Goal: Task Accomplishment & Management: Use online tool/utility

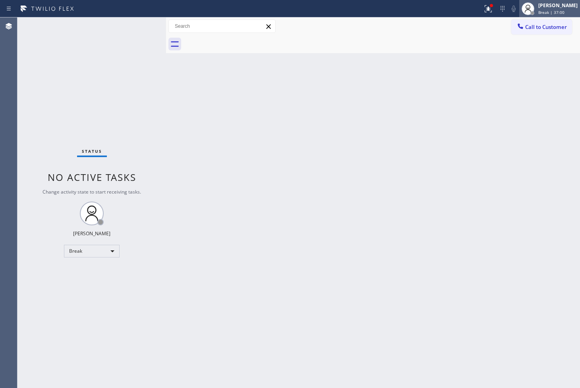
drag, startPoint x: 0, startPoint y: 0, endPoint x: 533, endPoint y: 4, distance: 533.1
click at [538, 4] on div "[PERSON_NAME]" at bounding box center [557, 5] width 39 height 7
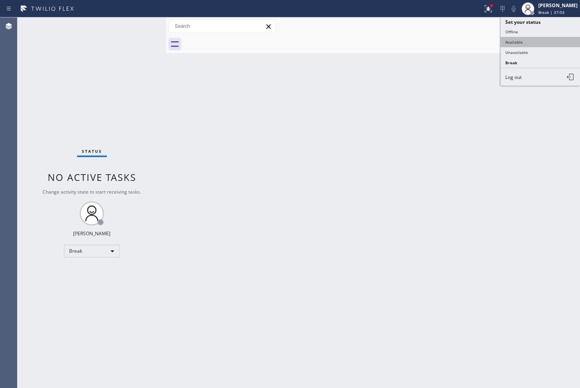
click at [524, 43] on button "Available" at bounding box center [539, 42] width 79 height 10
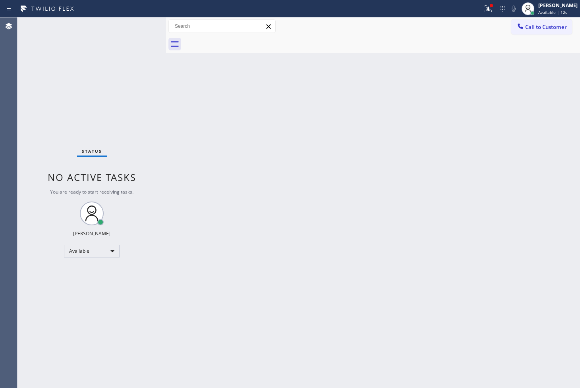
click at [335, 217] on div "Back to Dashboard Change Sender ID Customers Technicians Select a contact Outbo…" at bounding box center [373, 202] width 414 height 371
click at [131, 21] on div "Status No active tasks You are ready to start receiving tasks. [PERSON_NAME]" at bounding box center [91, 202] width 148 height 371
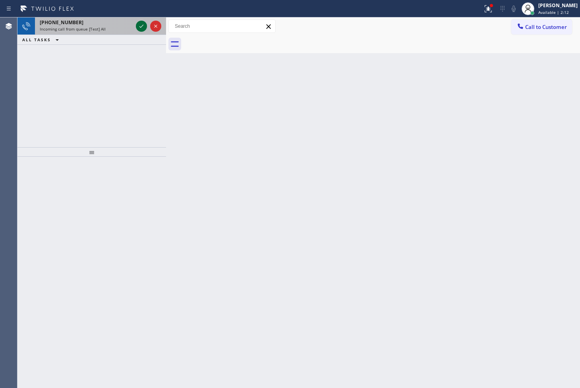
click at [138, 23] on icon at bounding box center [142, 26] width 10 height 10
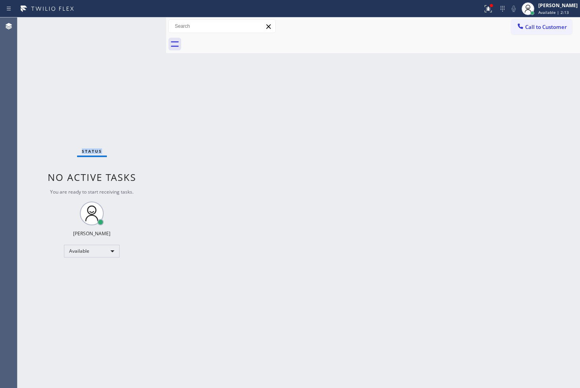
click at [138, 24] on div "Status No active tasks You are ready to start receiving tasks. [PERSON_NAME]" at bounding box center [91, 202] width 148 height 371
click at [59, 102] on div "Status No active tasks You are ready to start receiving tasks. [PERSON_NAME]" at bounding box center [91, 202] width 148 height 371
click at [141, 23] on div "Status No active tasks You are ready to start receiving tasks. [PERSON_NAME]" at bounding box center [91, 202] width 148 height 371
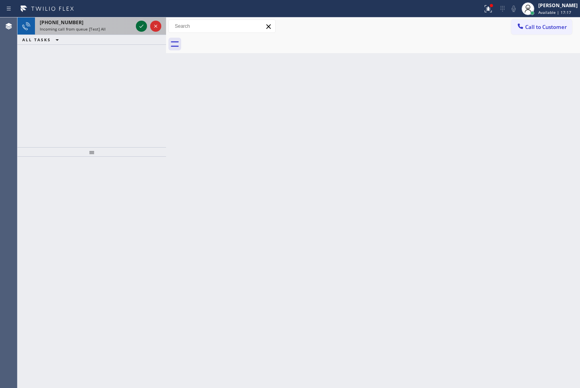
click at [141, 23] on icon at bounding box center [142, 26] width 10 height 10
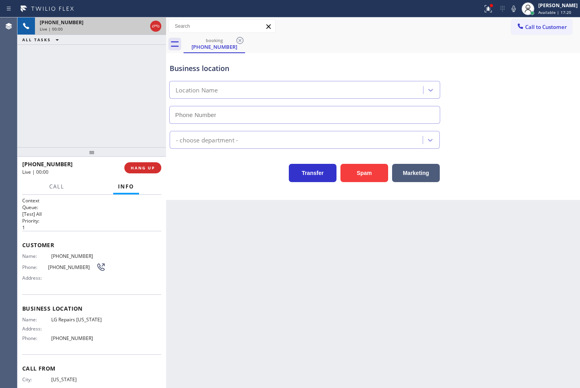
type input "[PHONE_NUMBER]"
click at [97, 107] on div "[PHONE_NUMBER] Live | 00:03 ALL TASKS ALL TASKS ACTIVE TASKS TASKS IN WRAP UP" at bounding box center [91, 82] width 148 height 130
click at [518, 58] on div "Business location LG Repairs [US_STATE] [PHONE_NUMBER]" at bounding box center [373, 88] width 410 height 72
click at [464, 34] on div "Call to Customer Outbound call Location Search location Your caller id phone nu…" at bounding box center [373, 26] width 414 height 18
click at [483, 11] on icon at bounding box center [488, 9] width 10 height 10
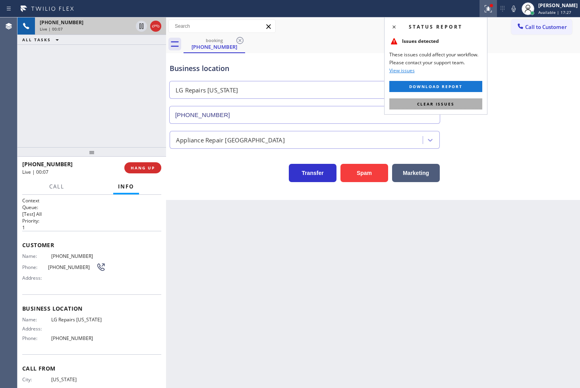
click at [431, 101] on span "Clear issues" at bounding box center [435, 104] width 37 height 6
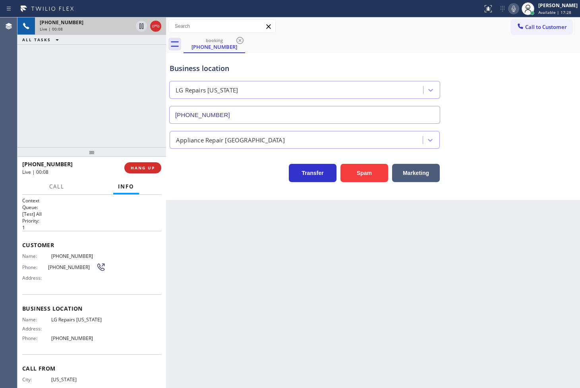
click at [508, 5] on icon at bounding box center [513, 9] width 10 height 10
click at [511, 7] on icon at bounding box center [513, 9] width 4 height 6
click at [54, 183] on span "Call" at bounding box center [56, 186] width 15 height 7
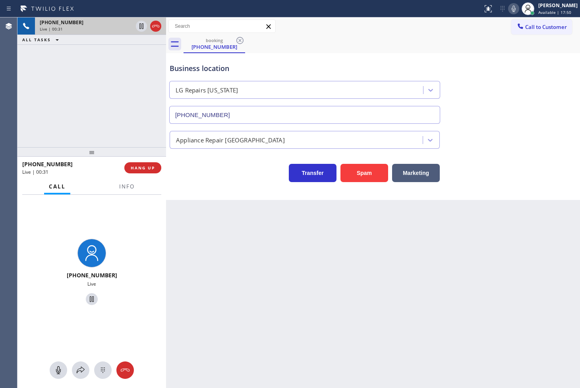
click at [81, 130] on div "[PHONE_NUMBER] Live | 00:31 ALL TASKS ALL TASKS ACTIVE TASKS TASKS IN WRAP UP" at bounding box center [91, 82] width 148 height 130
click at [133, 77] on div "[PHONE_NUMBER] Live | 00:32 ALL TASKS ALL TASKS ACTIVE TASKS TASKS IN WRAP UP" at bounding box center [91, 82] width 148 height 130
click at [139, 24] on icon at bounding box center [142, 26] width 10 height 10
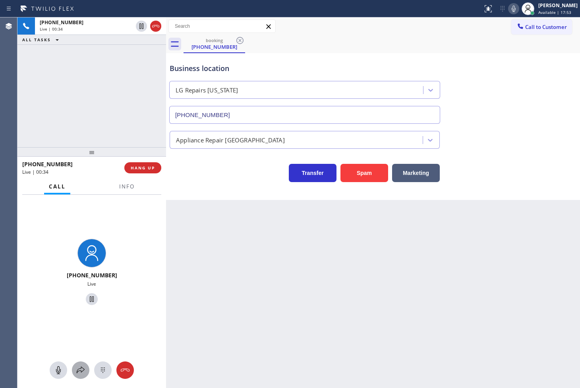
click at [79, 370] on icon at bounding box center [81, 371] width 10 height 10
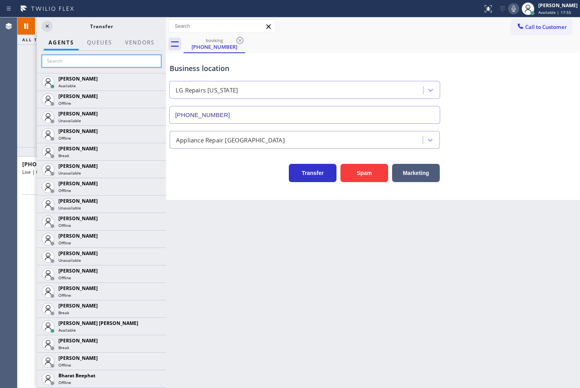
click at [72, 61] on input "text" at bounding box center [101, 61] width 119 height 13
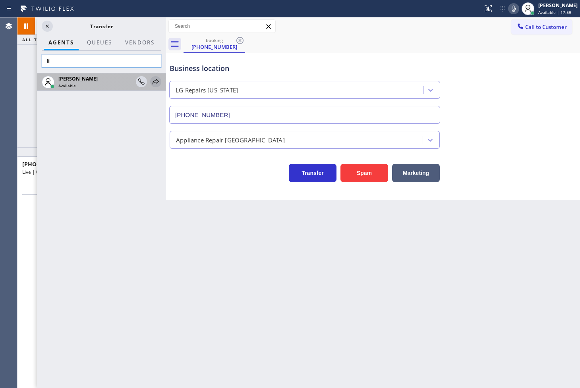
type input "lili"
click at [157, 83] on icon at bounding box center [156, 82] width 10 height 10
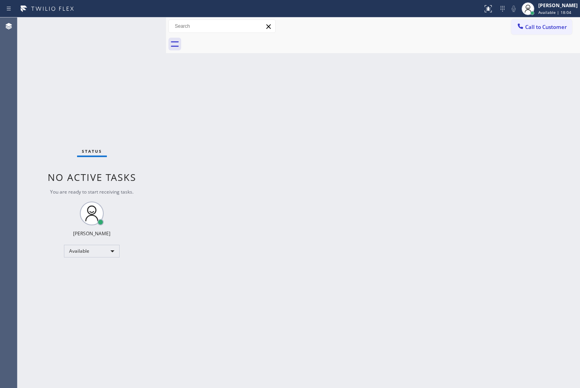
click at [304, 131] on div "Back to Dashboard Change Sender ID Customers Technicians Select a contact Outbo…" at bounding box center [373, 202] width 414 height 371
click at [137, 26] on div "Status No active tasks You are ready to start receiving tasks. [PERSON_NAME]" at bounding box center [91, 202] width 148 height 371
click at [99, 113] on div "Status No active tasks You are ready to start receiving tasks. [PERSON_NAME]" at bounding box center [91, 202] width 148 height 371
click at [142, 52] on div "Status No active tasks You are ready to start receiving tasks. [PERSON_NAME]" at bounding box center [91, 202] width 148 height 371
click at [144, 21] on div "Status No active tasks You are ready to start receiving tasks. [PERSON_NAME]" at bounding box center [91, 202] width 148 height 371
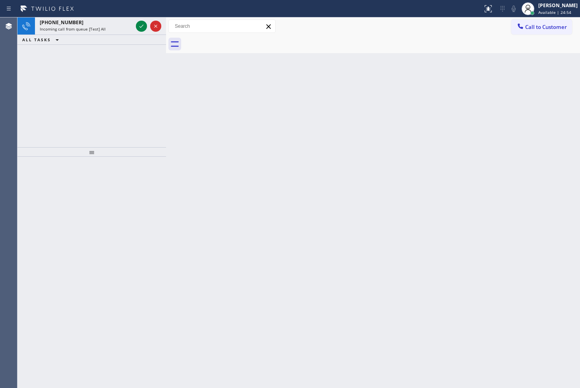
click at [137, 39] on div "ALL TASKS ALL TASKS ACTIVE TASKS TASKS IN WRAP UP" at bounding box center [91, 40] width 148 height 10
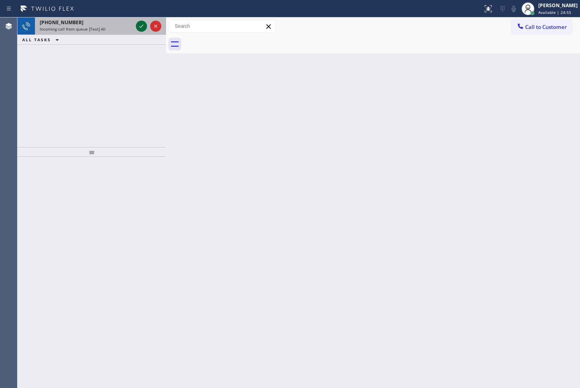
click at [139, 23] on icon at bounding box center [142, 26] width 10 height 10
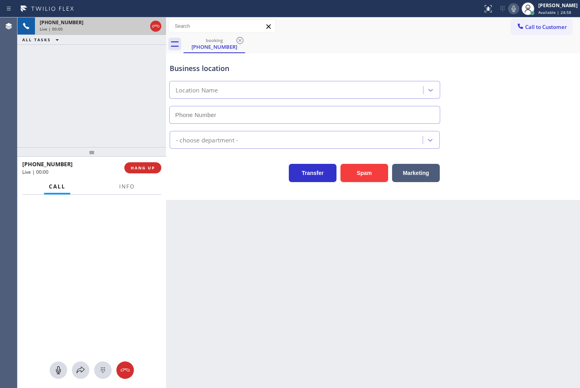
type input "[PHONE_NUMBER]"
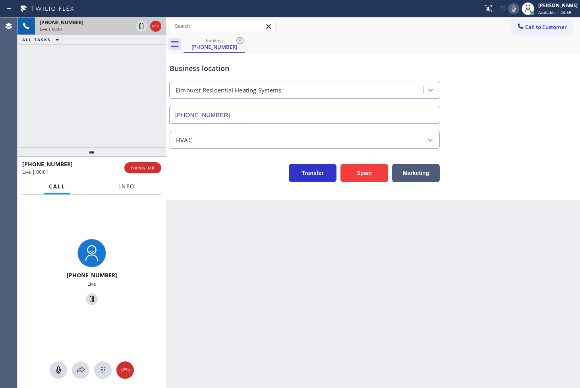
click at [129, 189] on span "Info" at bounding box center [126, 186] width 15 height 7
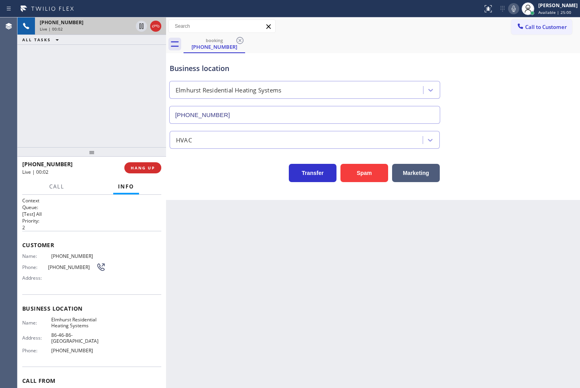
click at [227, 179] on div "Transfer Spam Marketing" at bounding box center [304, 171] width 273 height 22
click at [248, 197] on div "Business location [GEOGRAPHIC_DATA] Residential Heating Systems [PHONE_NUMBER] …" at bounding box center [373, 126] width 414 height 147
click at [117, 120] on div "[PHONE_NUMBER] Live | 00:04 ALL TASKS ALL TASKS ACTIVE TASKS TASKS IN WRAP UP" at bounding box center [91, 82] width 148 height 130
click at [215, 177] on div "Transfer Spam Marketing" at bounding box center [304, 171] width 273 height 22
click at [208, 170] on div "Transfer Spam Marketing" at bounding box center [304, 171] width 273 height 22
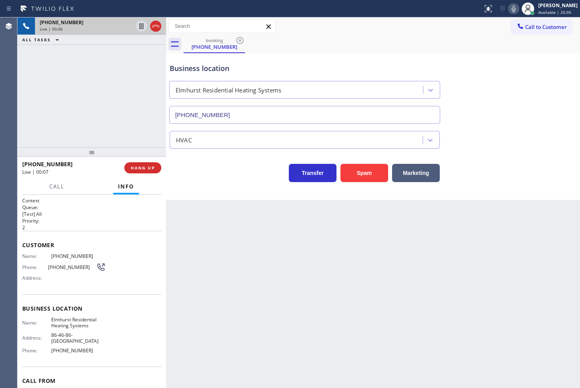
click at [124, 130] on div "[PHONE_NUMBER] Live | 00:06 ALL TASKS ALL TASKS ACTIVE TASKS TASKS IN WRAP UP" at bounding box center [91, 82] width 148 height 130
click at [486, 70] on div "Business location [GEOGRAPHIC_DATA] Residential Heating Systems [PHONE_NUMBER]" at bounding box center [373, 88] width 410 height 72
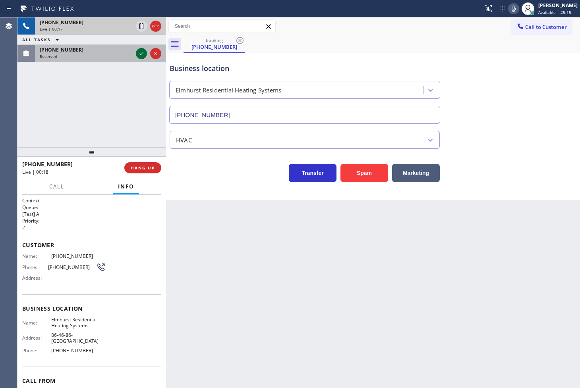
click at [141, 53] on icon at bounding box center [142, 54] width 10 height 10
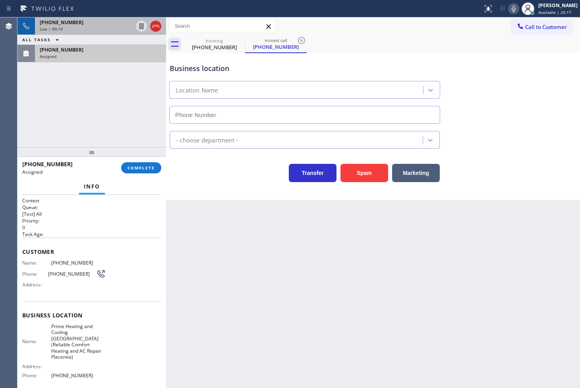
type input "[PHONE_NUMBER]"
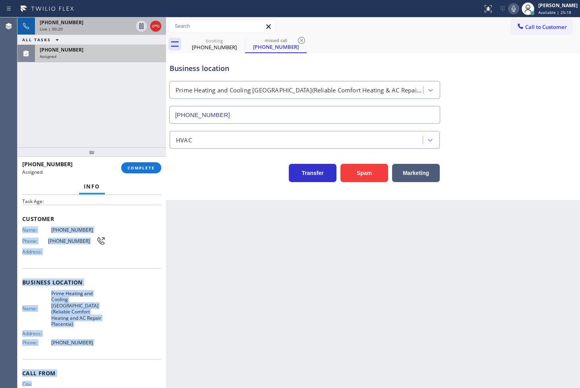
drag, startPoint x: 21, startPoint y: 262, endPoint x: 124, endPoint y: 379, distance: 156.1
click at [124, 379] on div "Context Queue: [Test] All Priority: 0 Task Age: Customer Name: [PHONE_NUMBER] P…" at bounding box center [91, 292] width 148 height 194
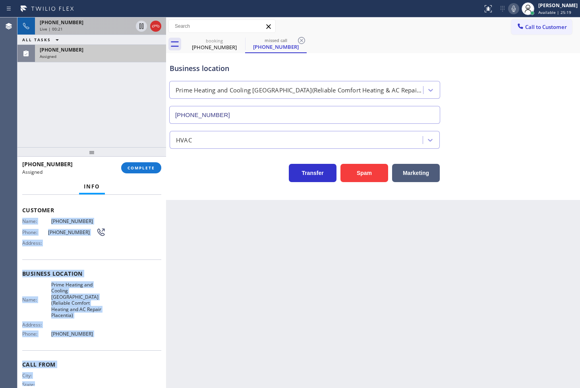
copy div "Name: [PHONE_NUMBER] Phone: [PHONE_NUMBER] Address: Business location Name: Pri…"
click at [132, 169] on span "COMPLETE" at bounding box center [140, 168] width 27 height 6
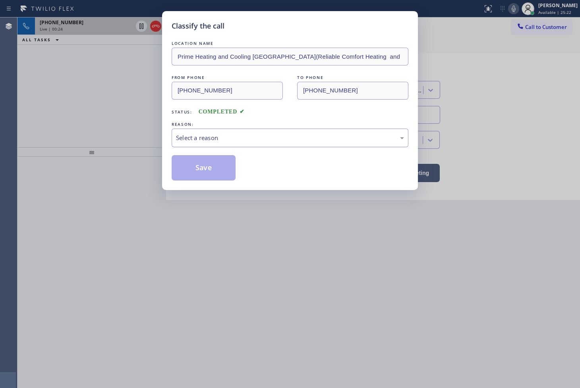
click at [190, 137] on div "Select a reason" at bounding box center [290, 137] width 228 height 9
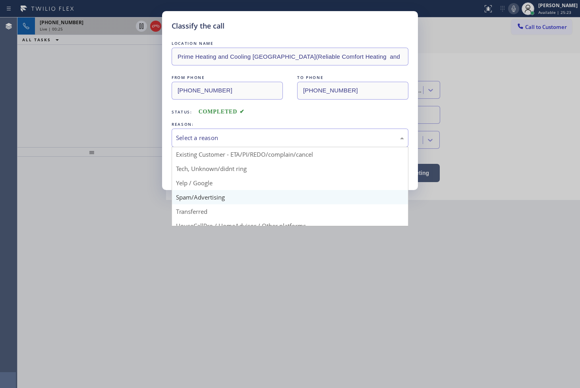
scroll to position [44, 0]
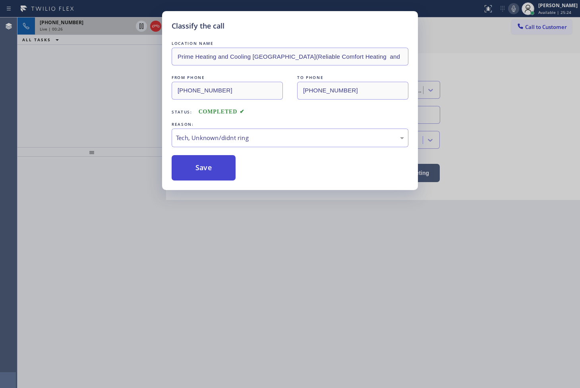
click at [210, 163] on button "Save" at bounding box center [203, 167] width 64 height 25
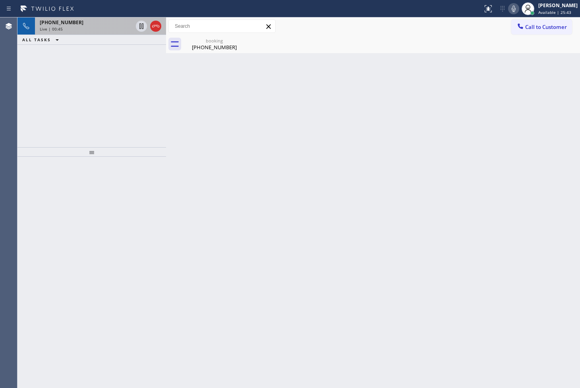
click at [66, 134] on div "[PHONE_NUMBER] Live | 00:45 ALL TASKS ALL TASKS ACTIVE TASKS TASKS IN WRAP UP" at bounding box center [91, 82] width 148 height 130
click at [213, 44] on div "[PHONE_NUMBER]" at bounding box center [214, 47] width 60 height 7
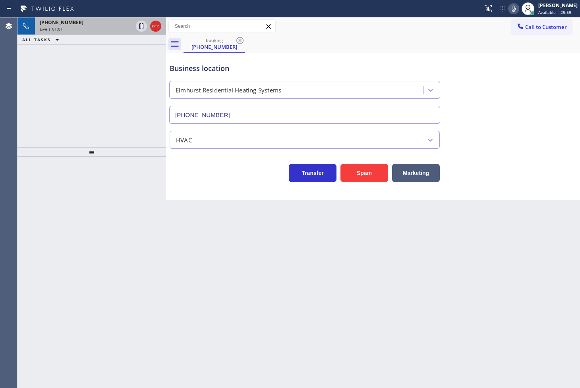
click at [82, 94] on div "[PHONE_NUMBER] Live | 01:01 ALL TASKS ALL TASKS ACTIVE TASKS TASKS IN WRAP UP" at bounding box center [91, 82] width 148 height 130
click at [82, 94] on div "[PHONE_NUMBER] Live | 01:02 ALL TASKS ALL TASKS ACTIVE TASKS TASKS IN WRAP UP" at bounding box center [91, 82] width 148 height 130
click at [92, 100] on div "[PHONE_NUMBER] Live | 01:03 ALL TASKS ALL TASKS ACTIVE TASKS TASKS IN WRAP UP" at bounding box center [91, 82] width 148 height 130
click at [118, 86] on div "[PHONE_NUMBER] Live | 01:03 ALL TASKS ALL TASKS ACTIVE TASKS TASKS IN WRAP UP" at bounding box center [91, 82] width 148 height 130
click at [140, 25] on icon at bounding box center [142, 26] width 10 height 10
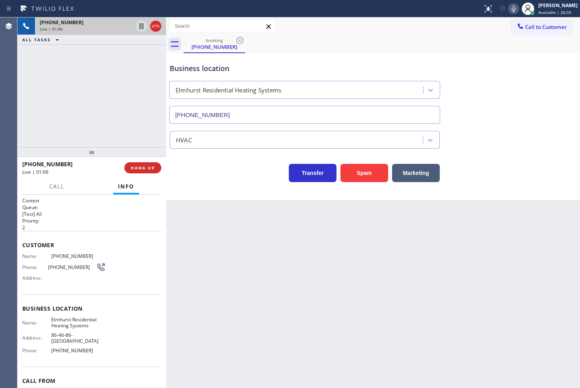
click at [81, 25] on div "[PHONE_NUMBER]" at bounding box center [86, 22] width 93 height 7
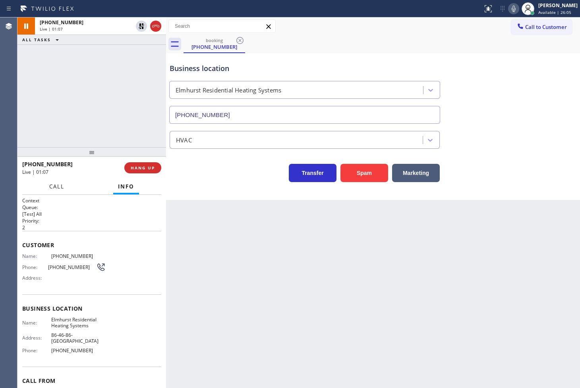
click at [59, 191] on button "Call" at bounding box center [56, 186] width 25 height 15
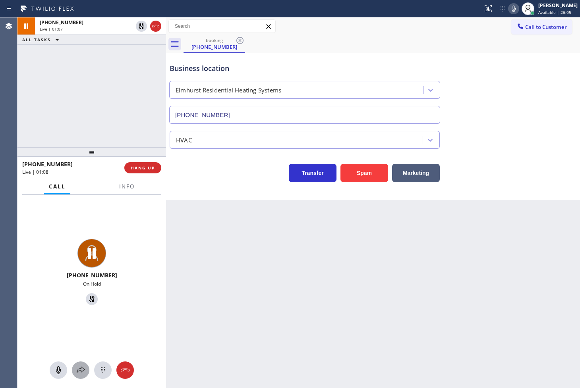
click at [77, 373] on icon at bounding box center [81, 371] width 10 height 10
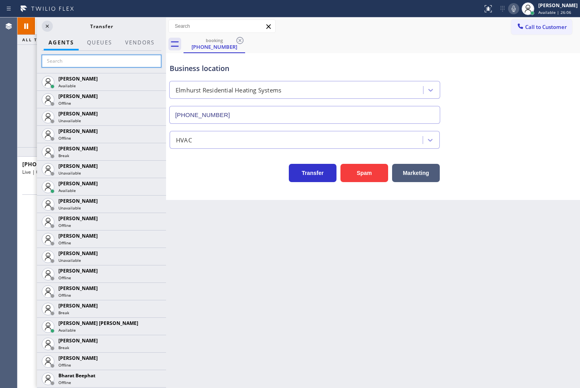
click at [60, 58] on input "text" at bounding box center [101, 61] width 119 height 13
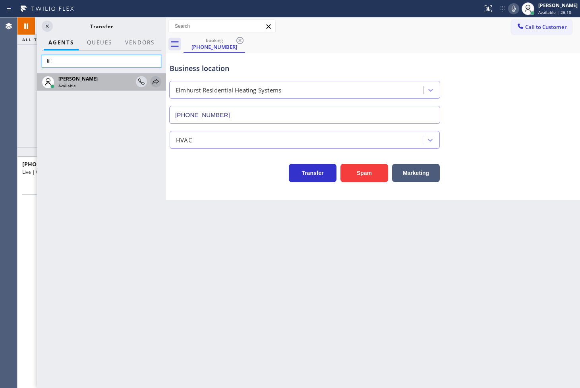
type input "lili"
click at [155, 81] on icon at bounding box center [156, 82] width 10 height 10
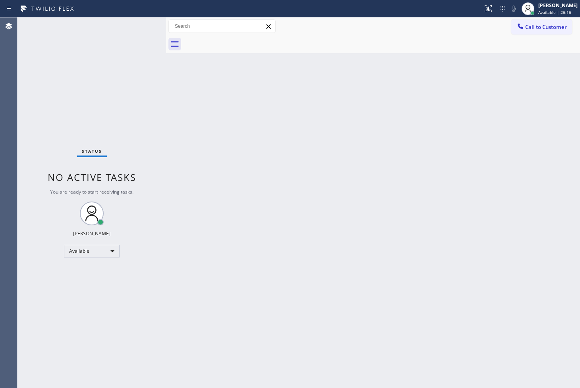
drag, startPoint x: 118, startPoint y: 83, endPoint x: 130, endPoint y: 61, distance: 24.9
click at [118, 82] on div "Status No active tasks You are ready to start receiving tasks. [PERSON_NAME]" at bounding box center [91, 202] width 148 height 371
click at [143, 37] on div "Status No active tasks You are ready to start receiving tasks. [PERSON_NAME]" at bounding box center [91, 202] width 148 height 371
click at [143, 34] on div "Status No active tasks You are ready to start receiving tasks. [PERSON_NAME]" at bounding box center [91, 202] width 148 height 371
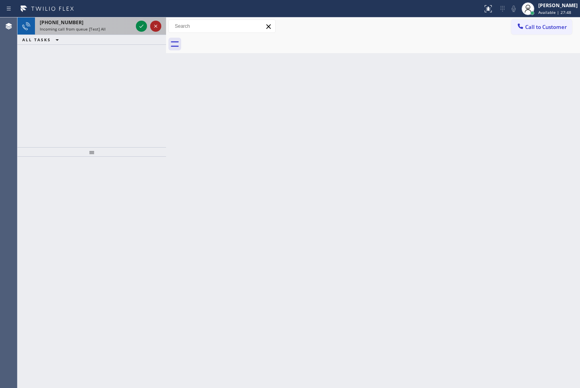
click at [155, 21] on icon at bounding box center [156, 26] width 10 height 10
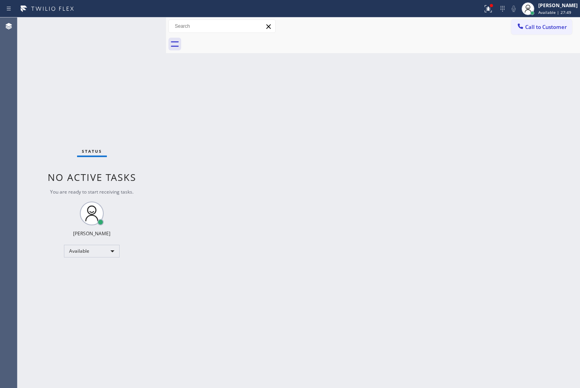
click at [139, 27] on div "Status No active tasks You are ready to start receiving tasks. [PERSON_NAME]" at bounding box center [91, 202] width 148 height 371
click at [483, 9] on icon at bounding box center [488, 9] width 10 height 10
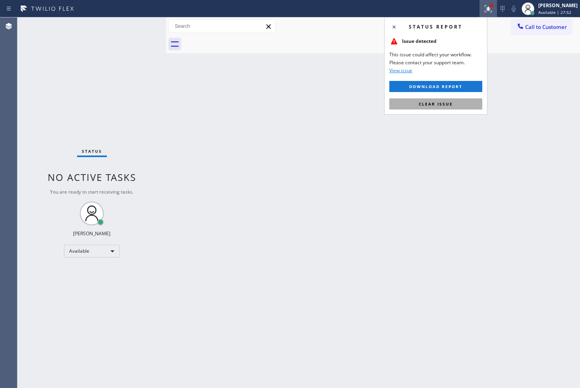
click at [458, 102] on button "Clear issue" at bounding box center [435, 103] width 93 height 11
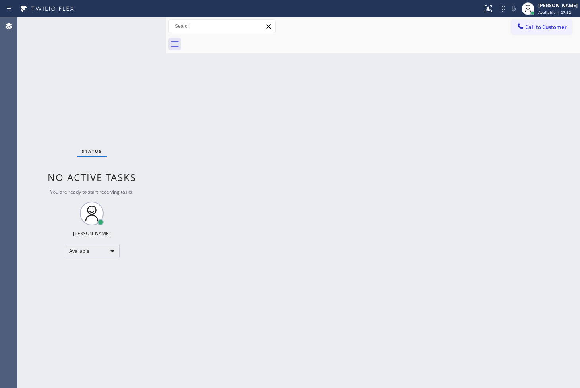
click at [119, 85] on div "Status No active tasks You are ready to start receiving tasks. [PERSON_NAME]" at bounding box center [91, 202] width 148 height 371
click at [137, 23] on div "Status No active tasks You are ready to start receiving tasks. [PERSON_NAME]" at bounding box center [91, 202] width 148 height 371
drag, startPoint x: 137, startPoint y: 23, endPoint x: 106, endPoint y: 63, distance: 50.6
click at [282, 141] on div "Back to Dashboard Change Sender ID Customers Technicians Select a contact Outbo…" at bounding box center [373, 202] width 414 height 371
click at [141, 26] on div "Status No active tasks You are ready to start receiving tasks. [PERSON_NAME]" at bounding box center [91, 202] width 148 height 371
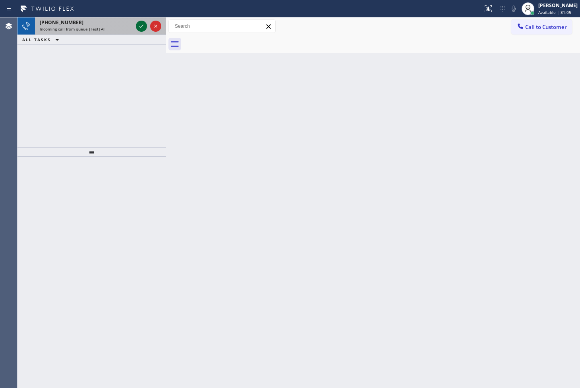
click at [141, 26] on icon at bounding box center [142, 26] width 10 height 10
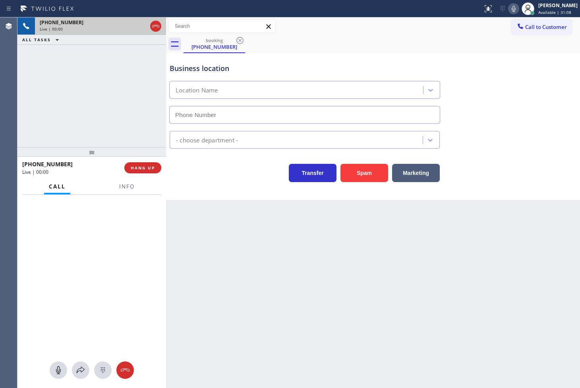
type input "[PHONE_NUMBER]"
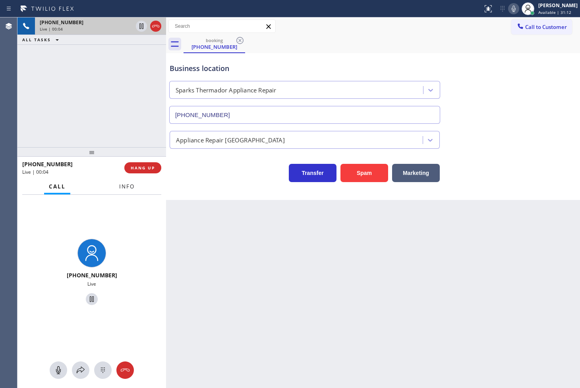
click at [122, 185] on span "Info" at bounding box center [126, 186] width 15 height 7
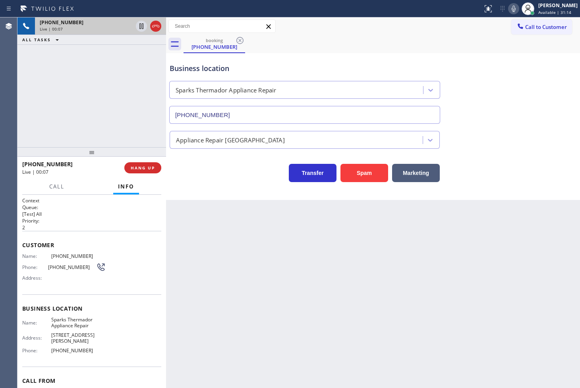
click at [508, 7] on icon at bounding box center [513, 9] width 10 height 10
click at [114, 137] on div "[PHONE_NUMBER] Live | 00:31 ALL TASKS ALL TASKS ACTIVE TASKS TASKS IN WRAP UP" at bounding box center [91, 82] width 148 height 130
click at [195, 166] on div "Transfer Spam Marketing" at bounding box center [304, 171] width 273 height 22
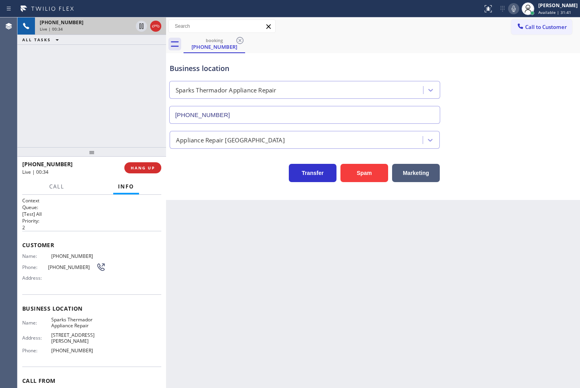
click at [83, 91] on div "[PHONE_NUMBER] Live | 00:34 ALL TASKS ALL TASKS ACTIVE TASKS TASKS IN WRAP UP" at bounding box center [91, 82] width 148 height 130
click at [193, 166] on div "Transfer Spam Marketing" at bounding box center [304, 171] width 273 height 22
click at [113, 108] on div "[PHONE_NUMBER] Live | 00:35 ALL TASKS ALL TASKS ACTIVE TASKS TASKS IN WRAP UP" at bounding box center [91, 82] width 148 height 130
click at [141, 169] on span "HANG UP" at bounding box center [143, 168] width 24 height 6
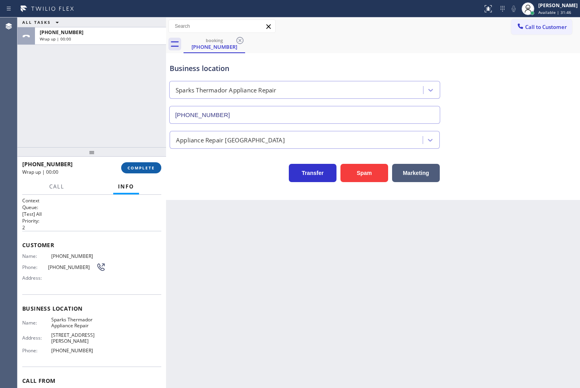
click at [141, 169] on span "COMPLETE" at bounding box center [140, 168] width 27 height 6
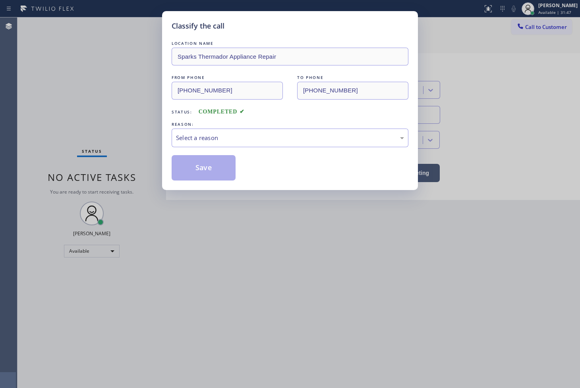
click at [194, 142] on div "Select a reason" at bounding box center [290, 137] width 228 height 9
click at [192, 173] on button "Save" at bounding box center [203, 167] width 64 height 25
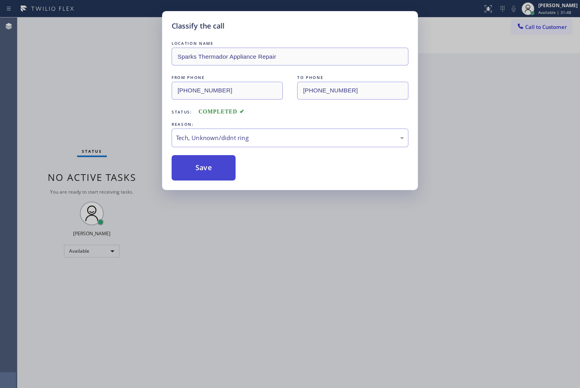
drag, startPoint x: 192, startPoint y: 173, endPoint x: 410, endPoint y: 8, distance: 272.9
click at [193, 172] on button "Save" at bounding box center [203, 167] width 64 height 25
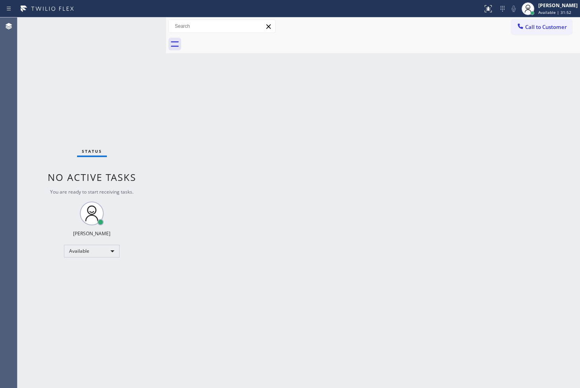
click at [150, 46] on div "Status No active tasks You are ready to start receiving tasks. [PERSON_NAME]" at bounding box center [91, 202] width 148 height 371
click at [139, 20] on div "Status No active tasks You are ready to start receiving tasks. [PERSON_NAME]" at bounding box center [91, 202] width 148 height 371
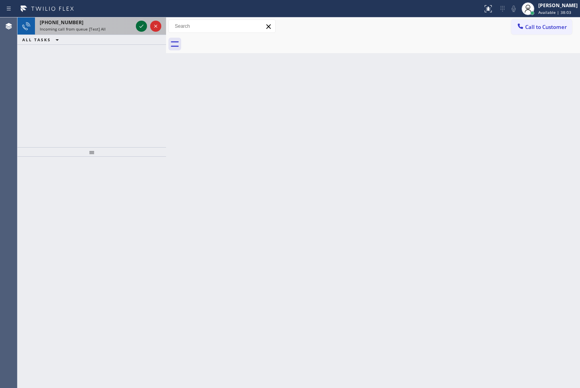
click at [138, 21] on div at bounding box center [148, 25] width 29 height 17
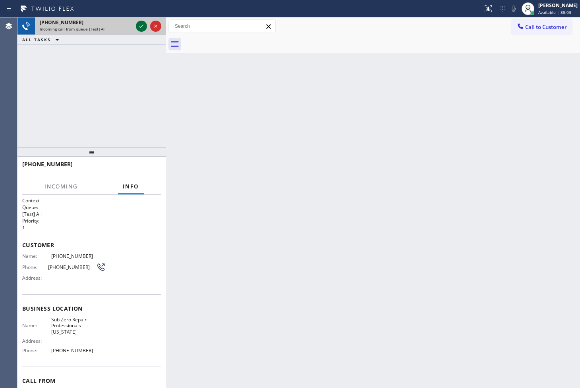
click at [138, 21] on icon at bounding box center [142, 26] width 10 height 10
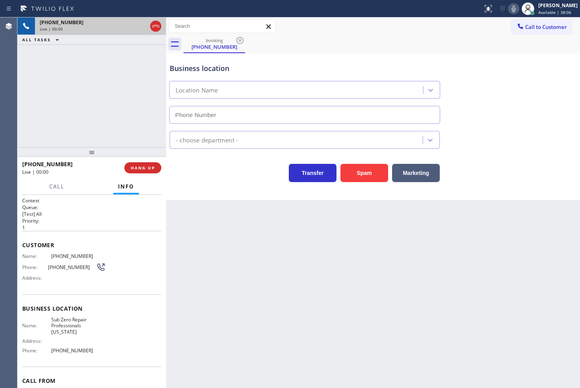
type input "[PHONE_NUMBER]"
click at [508, 11] on icon at bounding box center [513, 9] width 10 height 10
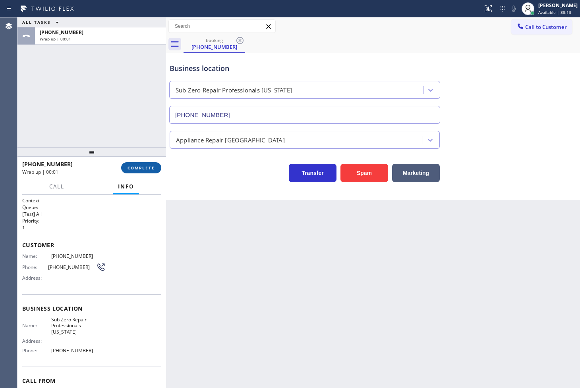
click at [144, 170] on span "COMPLETE" at bounding box center [140, 168] width 27 height 6
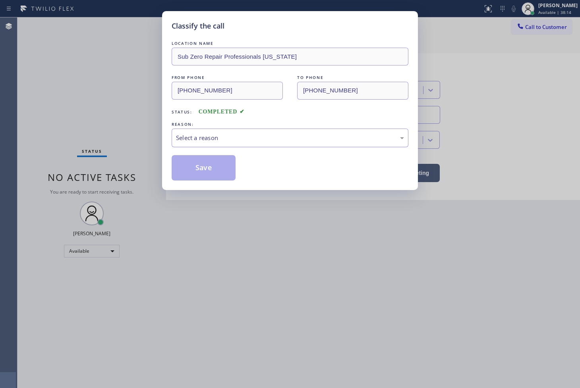
click at [208, 143] on div "Select a reason" at bounding box center [289, 138] width 237 height 19
click at [212, 161] on button "Save" at bounding box center [203, 167] width 64 height 25
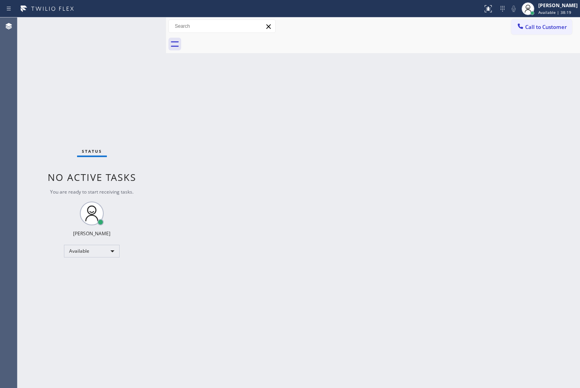
click at [137, 28] on div "Status No active tasks You are ready to start receiving tasks. [PERSON_NAME]" at bounding box center [91, 202] width 148 height 371
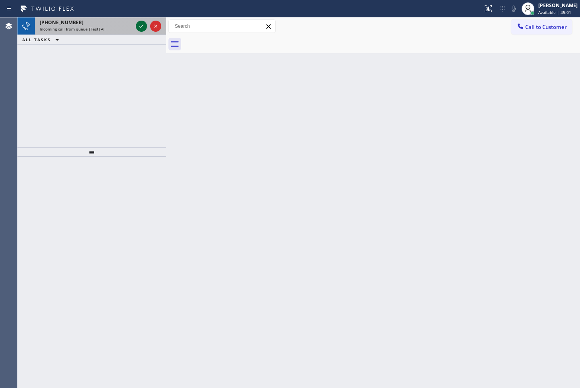
click at [145, 26] on icon at bounding box center [142, 26] width 10 height 10
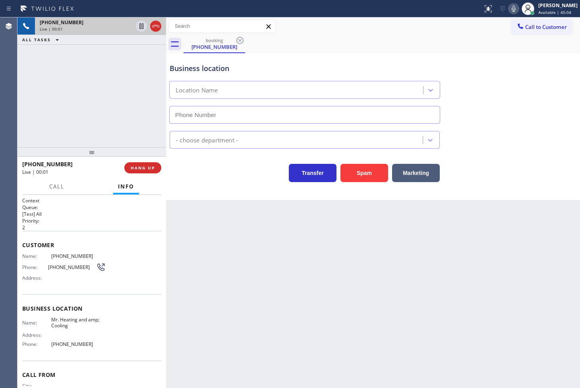
type input "[PHONE_NUMBER]"
click at [511, 9] on icon at bounding box center [513, 9] width 4 height 6
click at [155, 168] on button "HANG UP" at bounding box center [142, 167] width 37 height 11
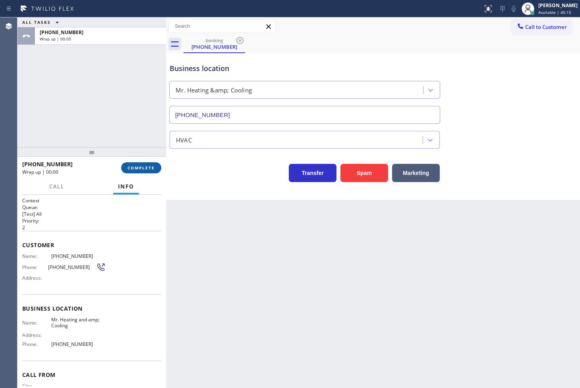
click at [155, 168] on button "COMPLETE" at bounding box center [141, 167] width 40 height 11
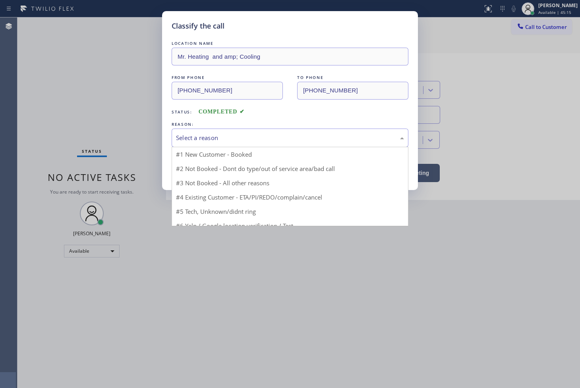
click at [195, 139] on div "Select a reason" at bounding box center [290, 137] width 228 height 9
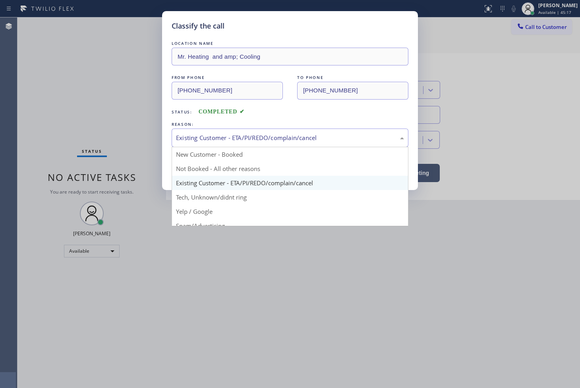
click at [200, 145] on div "Existing Customer - ETA/PI/REDO/complain/cancel" at bounding box center [289, 138] width 237 height 19
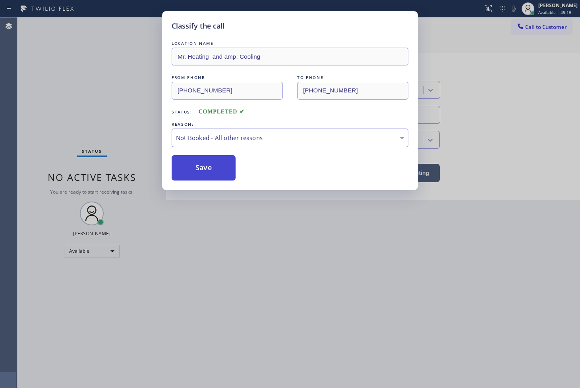
click at [202, 164] on button "Save" at bounding box center [203, 167] width 64 height 25
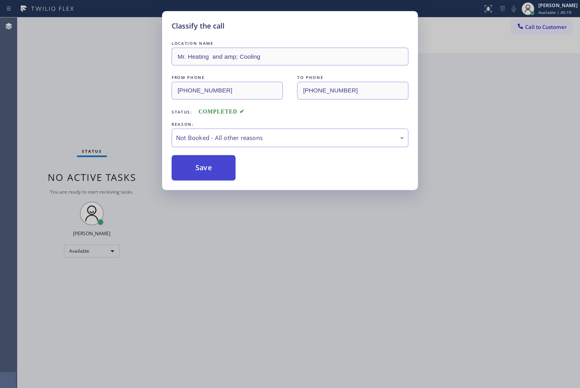
click at [202, 164] on button "Save" at bounding box center [203, 167] width 64 height 25
click at [202, 164] on div "Back to Dashboard Change Sender ID Customers Technicians Select a contact Outbo…" at bounding box center [373, 202] width 414 height 371
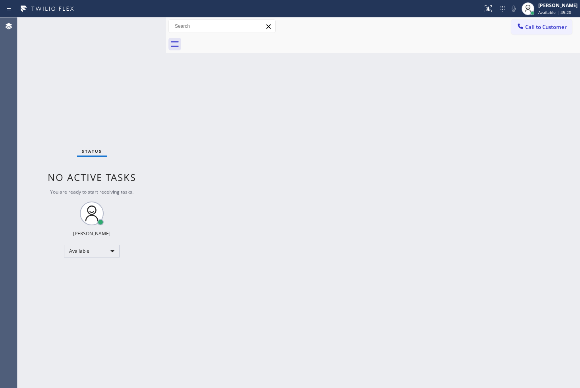
click at [202, 164] on div "Back to Dashboard Change Sender ID Customers Technicians Select a contact Outbo…" at bounding box center [373, 202] width 414 height 371
click at [141, 29] on div "Status No active tasks You are ready to start receiving tasks. [PERSON_NAME]" at bounding box center [91, 202] width 148 height 371
click at [142, 29] on div "Status No active tasks You are ready to start receiving tasks. [PERSON_NAME]" at bounding box center [91, 202] width 148 height 371
click at [143, 34] on div "Status No active tasks You are ready to start receiving tasks. [PERSON_NAME]" at bounding box center [91, 202] width 148 height 371
drag, startPoint x: 66, startPoint y: 97, endPoint x: 81, endPoint y: 93, distance: 14.9
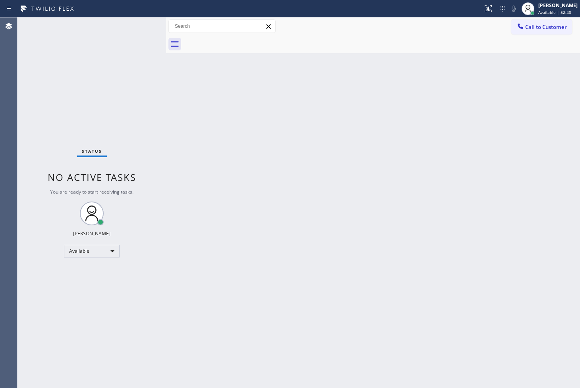
click at [66, 97] on div "Status No active tasks You are ready to start receiving tasks. [PERSON_NAME]" at bounding box center [91, 202] width 148 height 371
click at [397, 189] on div "Back to Dashboard Change Sender ID Customers Technicians Select a contact Outbo…" at bounding box center [373, 202] width 414 height 371
click at [113, 69] on div "Status No active tasks You are ready to start receiving tasks. [PERSON_NAME]" at bounding box center [91, 202] width 148 height 371
click at [137, 32] on div "Status No active tasks You are ready to start receiving tasks. [PERSON_NAME]" at bounding box center [91, 202] width 148 height 371
drag, startPoint x: 168, startPoint y: 70, endPoint x: 223, endPoint y: 73, distance: 55.7
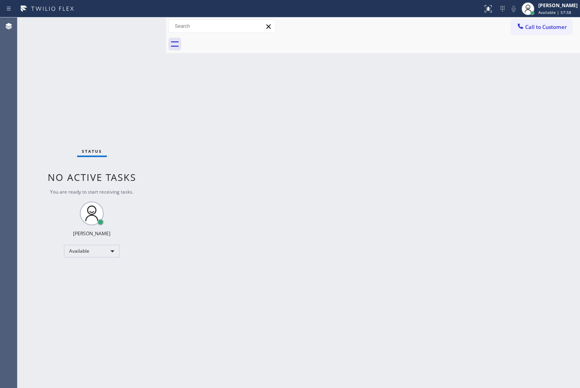
click at [223, 73] on div "Back to Dashboard Change Sender ID Customers Technicians Select a contact Outbo…" at bounding box center [373, 202] width 414 height 371
click at [134, 24] on div "Status No active tasks You are ready to start receiving tasks. [PERSON_NAME]" at bounding box center [91, 202] width 148 height 371
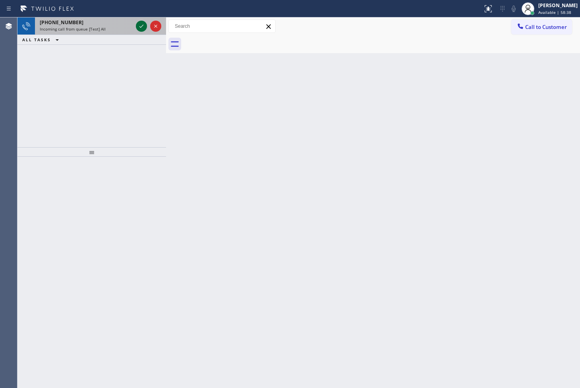
click at [136, 25] on div at bounding box center [141, 26] width 11 height 10
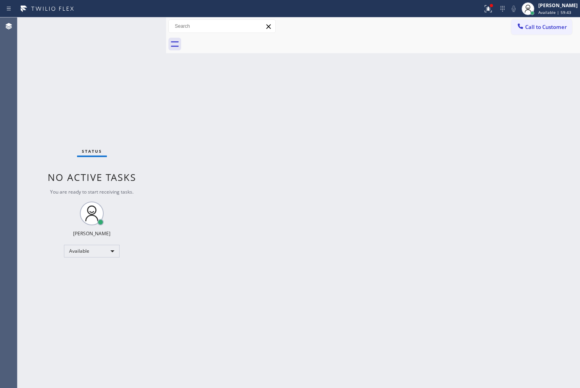
click at [138, 26] on div "Status No active tasks You are ready to start receiving tasks. [PERSON_NAME]" at bounding box center [91, 202] width 148 height 371
click at [275, 209] on div "Back to Dashboard Change Sender ID Customers Technicians Select a contact Outbo…" at bounding box center [373, 202] width 414 height 371
click at [142, 45] on div "Status No active tasks You are ready to start receiving tasks. [PERSON_NAME]" at bounding box center [91, 202] width 148 height 371
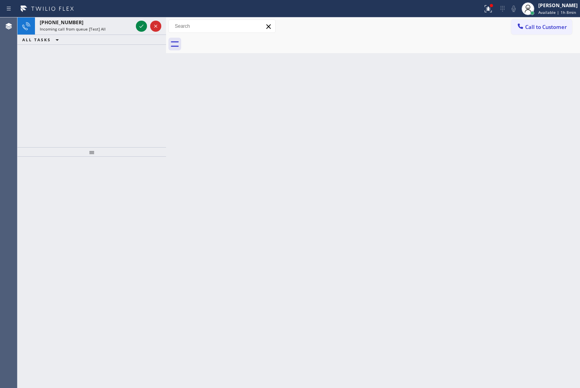
click at [137, 27] on icon at bounding box center [142, 26] width 10 height 10
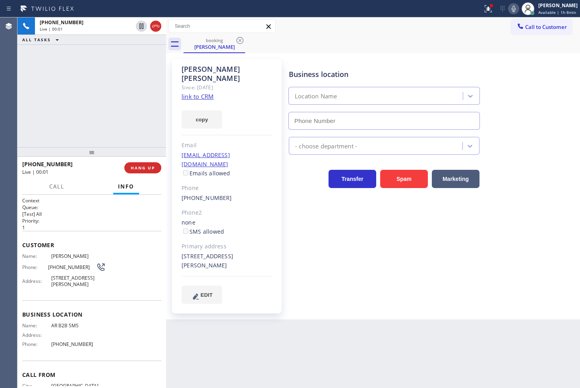
type input "[PHONE_NUMBER]"
click at [200, 92] on link "link to CRM" at bounding box center [197, 96] width 32 height 8
click at [64, 191] on button "Call" at bounding box center [56, 186] width 25 height 15
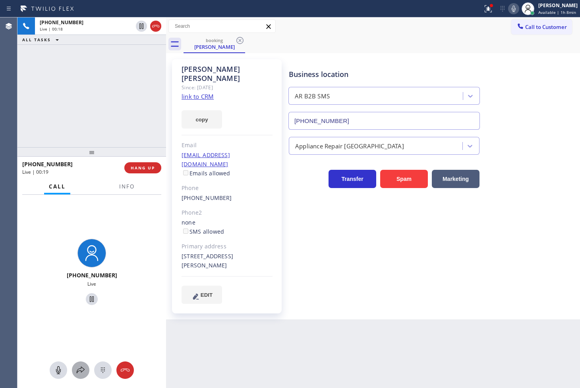
click at [73, 369] on div at bounding box center [80, 371] width 17 height 10
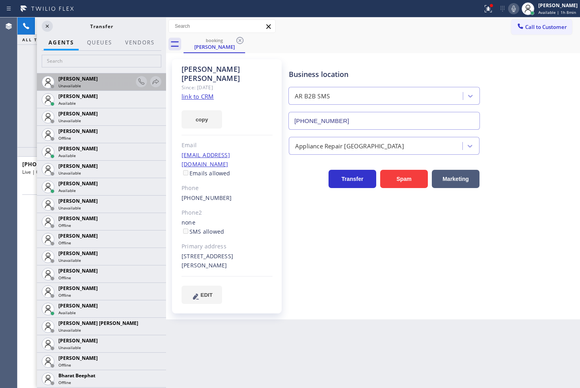
click at [71, 81] on span "[PERSON_NAME]" at bounding box center [77, 78] width 39 height 7
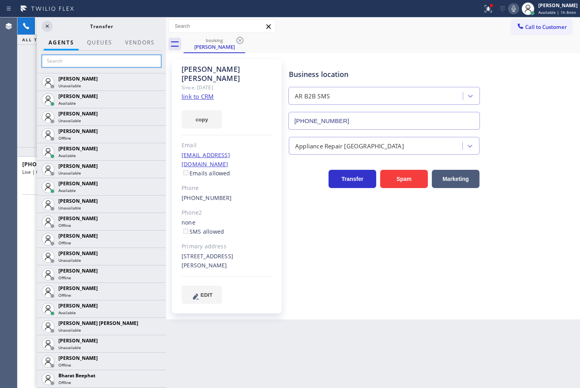
click at [100, 65] on input "text" at bounding box center [101, 61] width 119 height 13
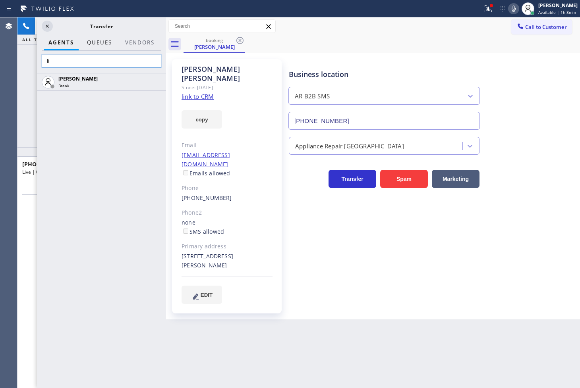
type input "l"
type input "mic"
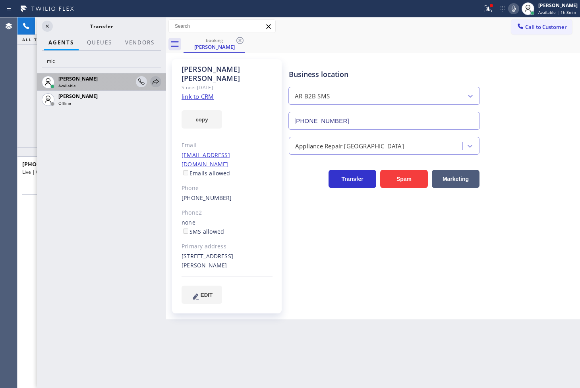
click at [157, 81] on icon at bounding box center [156, 82] width 10 height 10
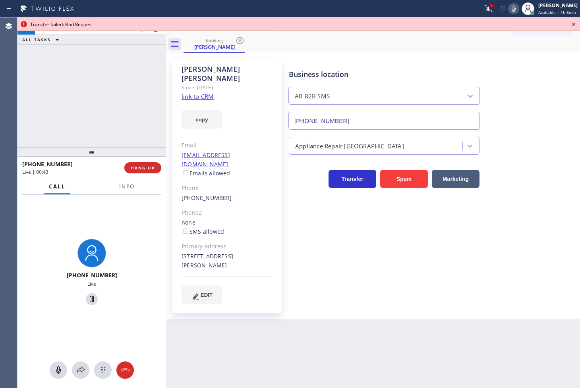
click at [573, 22] on icon at bounding box center [573, 24] width 10 height 10
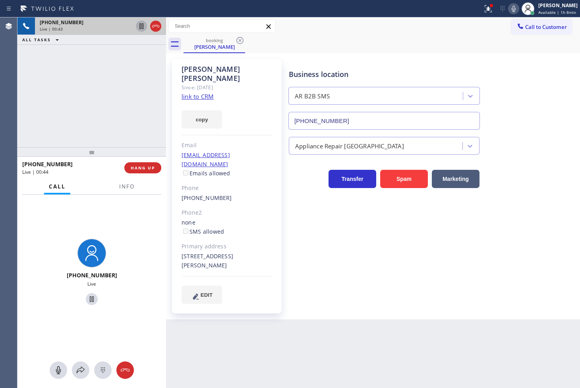
click at [140, 27] on icon at bounding box center [142, 26] width 10 height 10
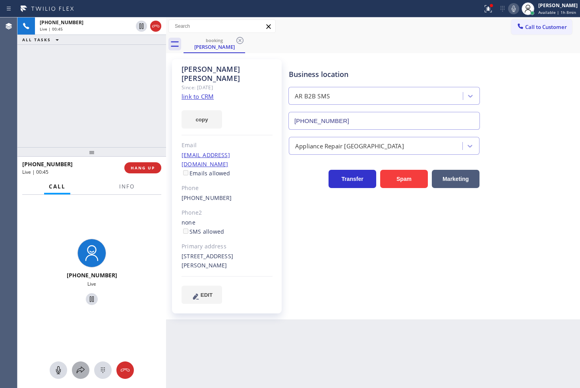
click at [81, 376] on button at bounding box center [80, 370] width 17 height 17
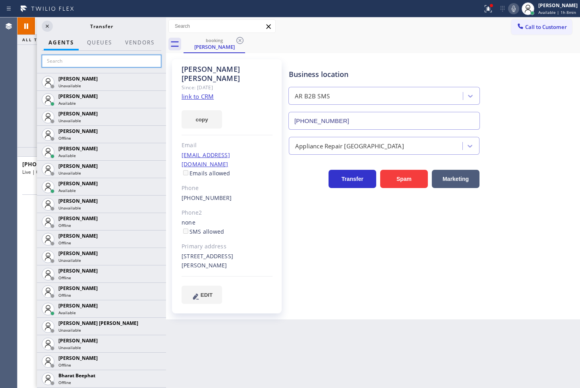
click at [108, 60] on input "text" at bounding box center [101, 61] width 119 height 13
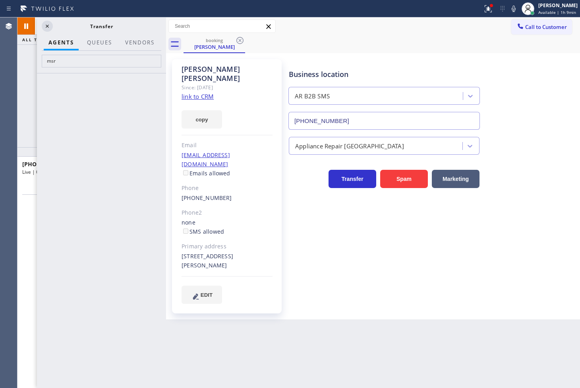
click at [58, 105] on div at bounding box center [101, 230] width 129 height 315
click at [87, 60] on input "msr" at bounding box center [101, 61] width 119 height 13
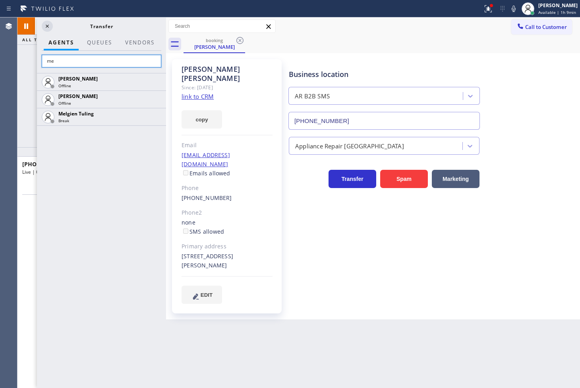
type input "m"
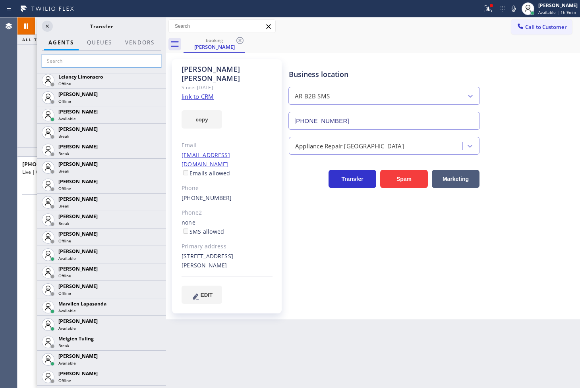
scroll to position [1191, 0]
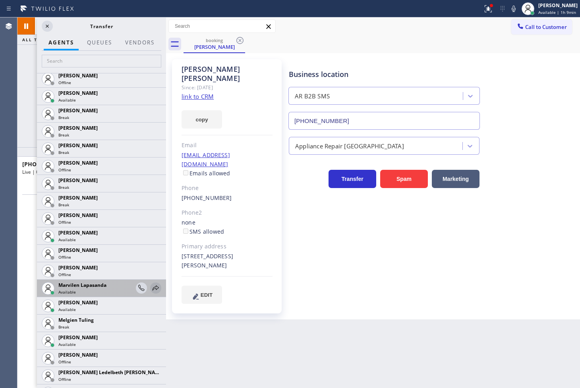
click at [151, 287] on icon at bounding box center [156, 288] width 10 height 10
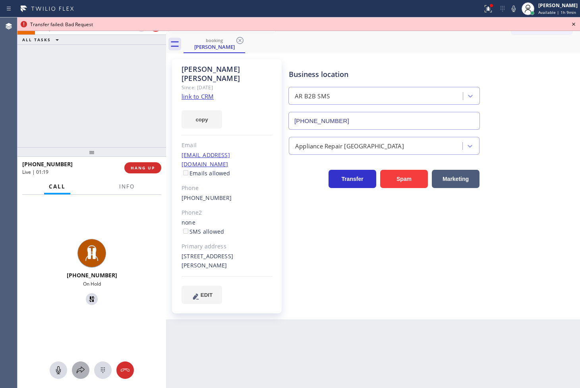
click at [78, 373] on icon at bounding box center [81, 371] width 10 height 10
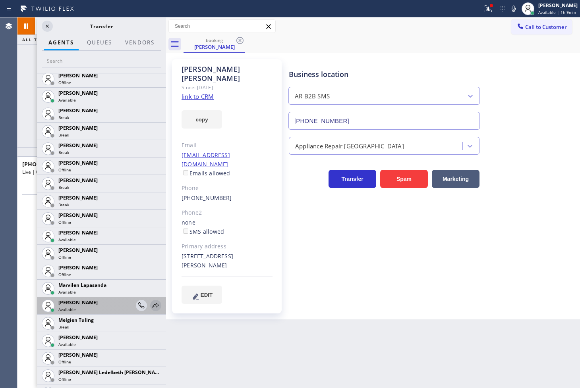
click at [152, 304] on icon at bounding box center [155, 305] width 6 height 5
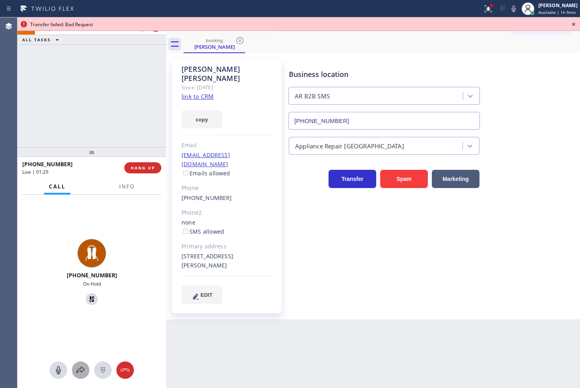
click at [85, 372] on icon at bounding box center [81, 371] width 10 height 10
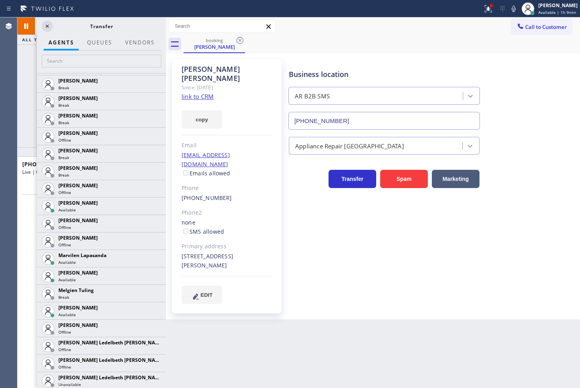
scroll to position [1225, 0]
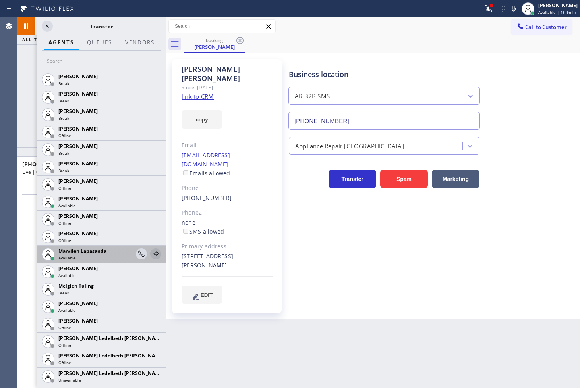
click at [151, 254] on icon at bounding box center [156, 254] width 10 height 10
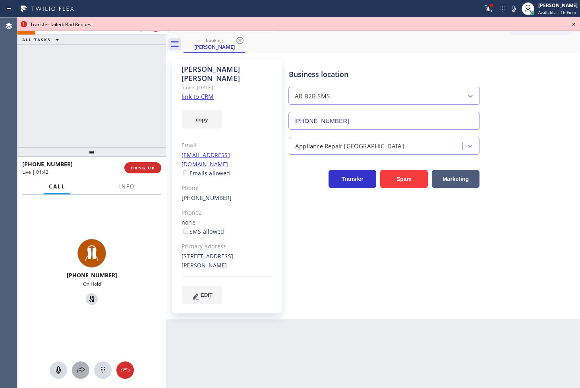
click at [79, 366] on icon at bounding box center [81, 371] width 10 height 10
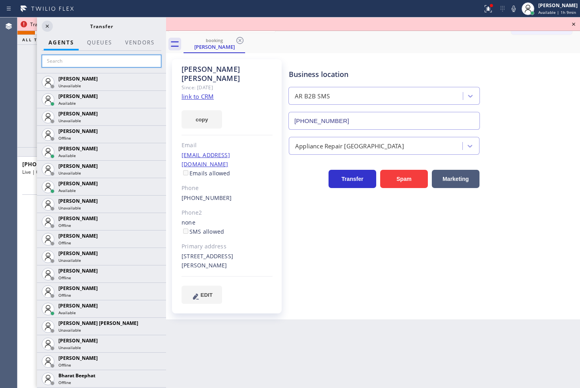
click at [85, 62] on input "text" at bounding box center [101, 61] width 119 height 13
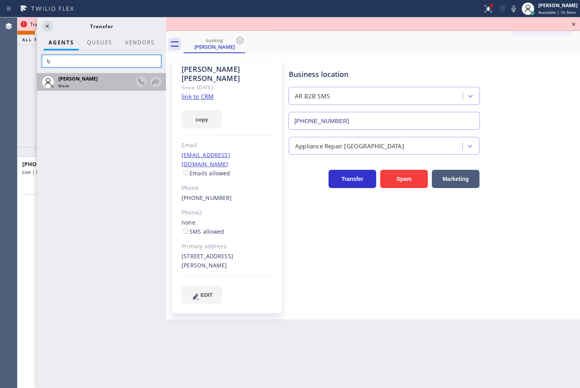
type input "l"
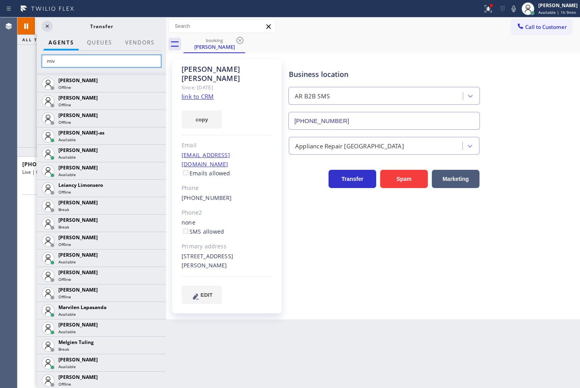
scroll to position [264, 0]
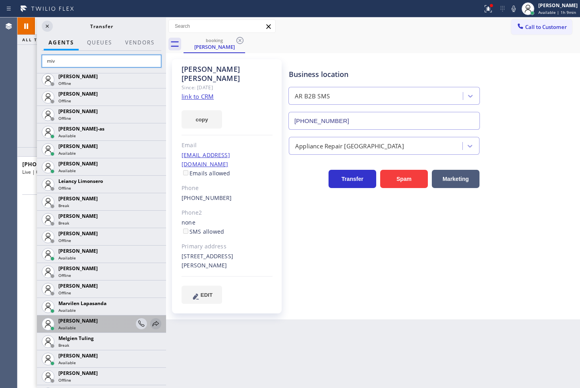
type input "miv"
click at [151, 322] on icon at bounding box center [156, 324] width 10 height 10
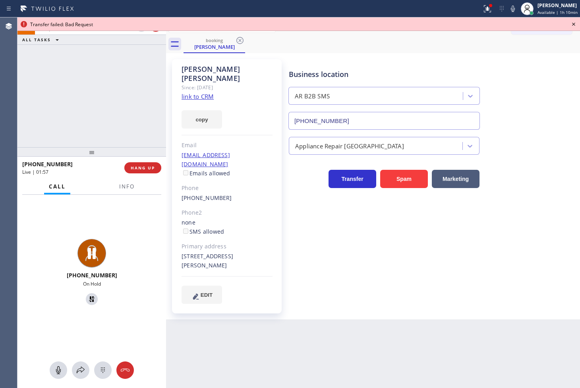
click at [123, 380] on div "[PHONE_NUMBER] On Hold" at bounding box center [91, 292] width 148 height 194
click at [125, 375] on button at bounding box center [124, 370] width 17 height 17
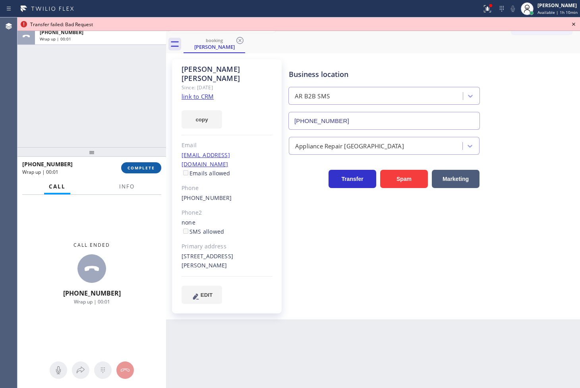
click at [137, 163] on button "COMPLETE" at bounding box center [141, 167] width 40 height 11
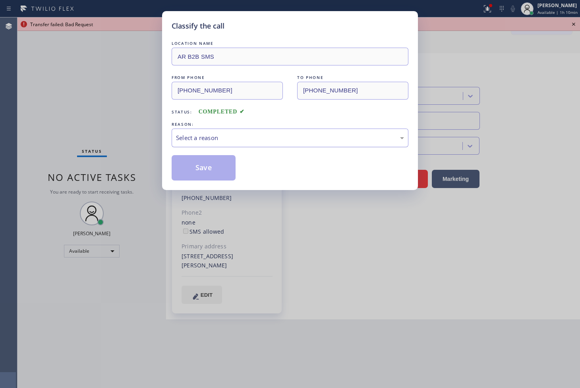
click at [204, 134] on div "Select a reason" at bounding box center [290, 137] width 228 height 9
click at [207, 164] on button "Save" at bounding box center [203, 167] width 64 height 25
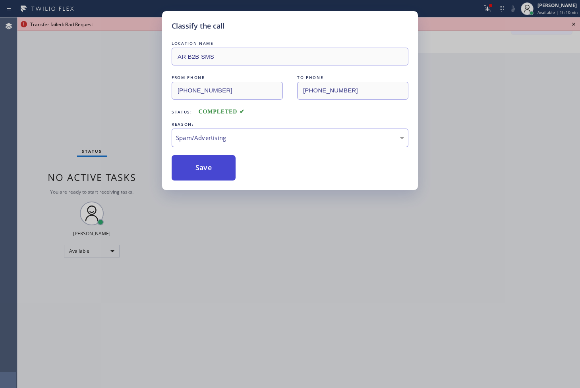
click at [207, 164] on button "Save" at bounding box center [203, 167] width 64 height 25
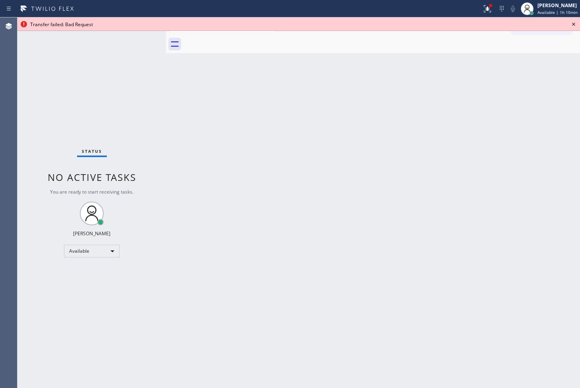
click at [207, 164] on div "Back to Dashboard Change Sender ID Customers Technicians Select a contact Outbo…" at bounding box center [373, 202] width 414 height 371
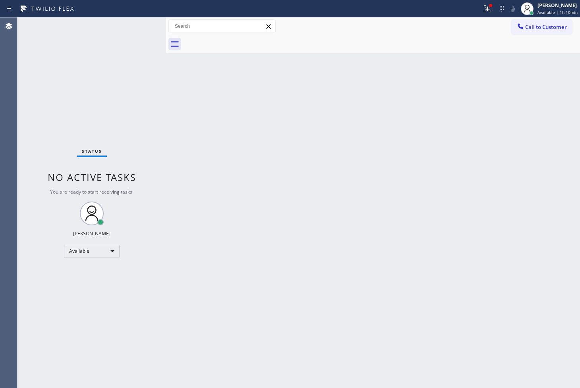
click at [136, 49] on div "Status No active tasks You are ready to start receiving tasks. [PERSON_NAME]" at bounding box center [91, 202] width 148 height 371
click at [133, 24] on div "Status No active tasks You are ready to start receiving tasks. [PERSON_NAME]" at bounding box center [91, 202] width 148 height 371
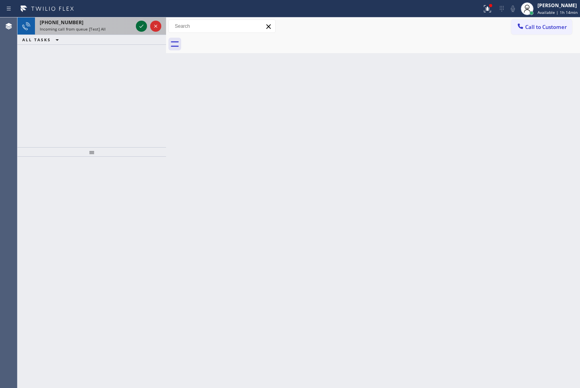
click at [141, 26] on icon at bounding box center [142, 26] width 10 height 10
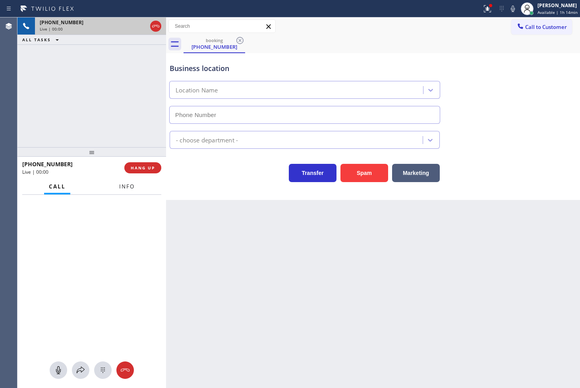
type input "[PHONE_NUMBER]"
drag, startPoint x: 352, startPoint y: 170, endPoint x: 555, endPoint y: 48, distance: 237.2
click at [358, 169] on button "Spam" at bounding box center [364, 173] width 48 height 18
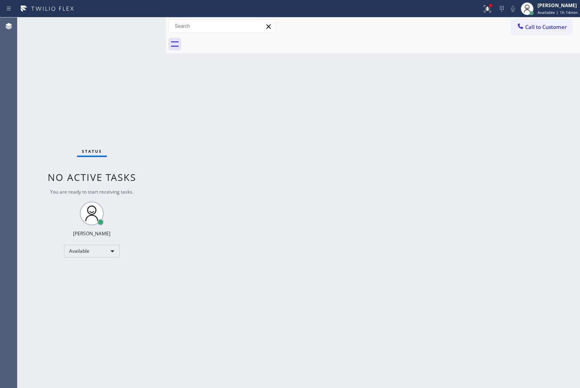
click at [130, 22] on div "Status No active tasks You are ready to start receiving tasks. [PERSON_NAME]" at bounding box center [91, 202] width 148 height 371
click at [137, 24] on div "Status No active tasks You are ready to start receiving tasks. [PERSON_NAME]" at bounding box center [91, 202] width 148 height 371
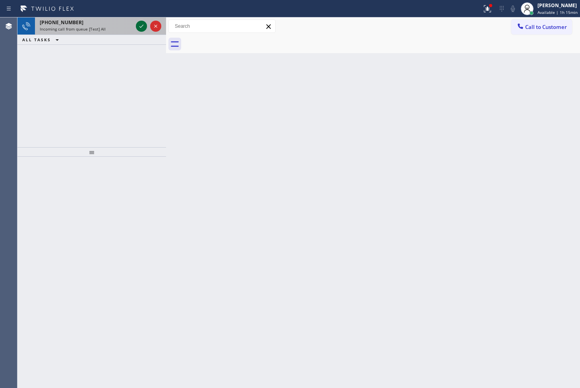
click at [144, 26] on icon at bounding box center [142, 26] width 10 height 10
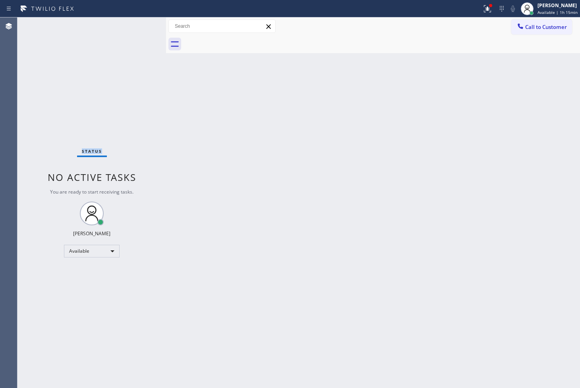
click at [144, 26] on div "Status No active tasks You are ready to start receiving tasks. [PERSON_NAME]" at bounding box center [91, 202] width 148 height 371
click at [228, 148] on div "Back to Dashboard Change Sender ID Customers Technicians Select a contact Outbo…" at bounding box center [373, 202] width 414 height 371
click at [136, 30] on div "Status No active tasks You are ready to start receiving tasks. [PERSON_NAME]" at bounding box center [91, 202] width 148 height 371
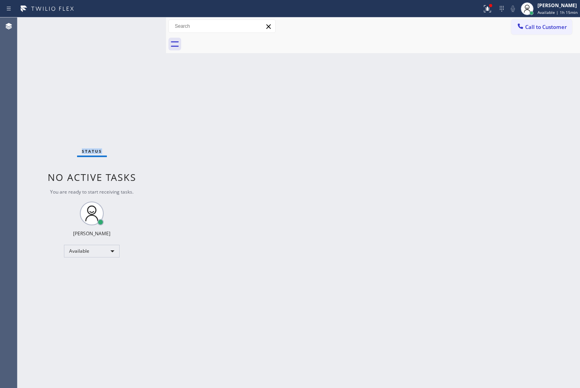
click at [136, 30] on div "Status No active tasks You are ready to start receiving tasks. [PERSON_NAME]" at bounding box center [91, 202] width 148 height 371
click at [137, 30] on div "Status No active tasks You are ready to start receiving tasks. [PERSON_NAME]" at bounding box center [91, 202] width 148 height 371
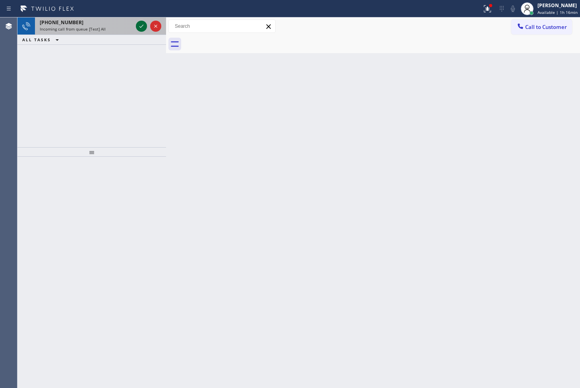
click at [145, 25] on icon at bounding box center [142, 26] width 10 height 10
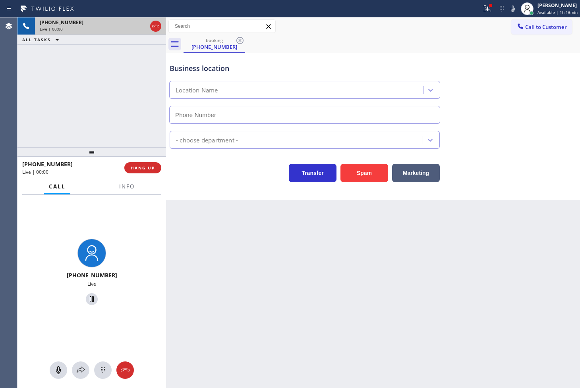
type input "[PHONE_NUMBER]"
click at [362, 173] on button "Spam" at bounding box center [364, 173] width 48 height 18
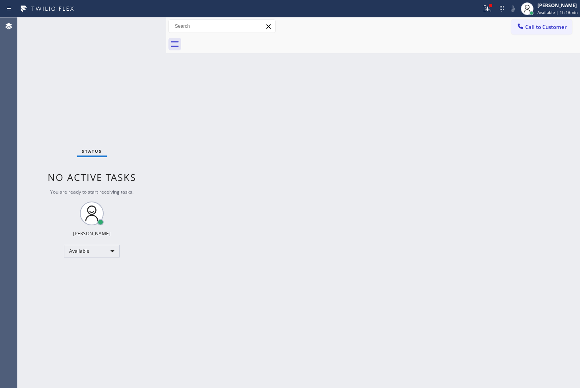
click at [159, 86] on div "Status No active tasks You are ready to start receiving tasks. [PERSON_NAME]" at bounding box center [91, 202] width 148 height 371
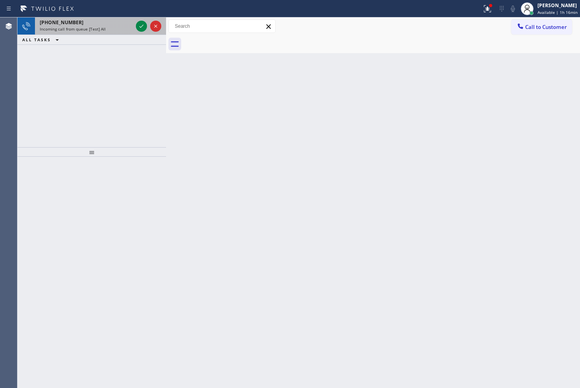
click at [133, 25] on div "[PHONE_NUMBER] Incoming call from queue [Test] All" at bounding box center [84, 25] width 99 height 17
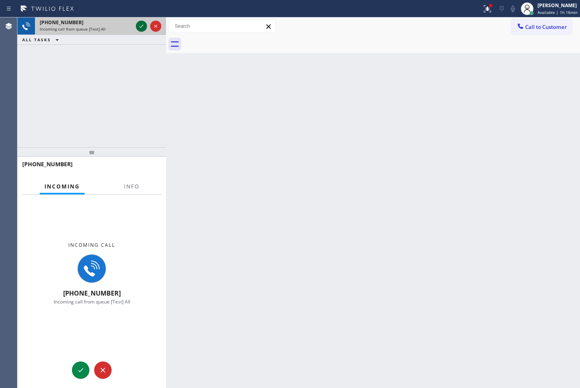
click at [141, 25] on icon at bounding box center [142, 26] width 10 height 10
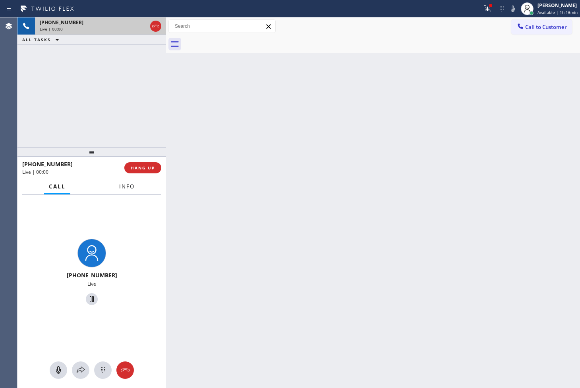
click at [123, 183] on span "Info" at bounding box center [126, 186] width 15 height 7
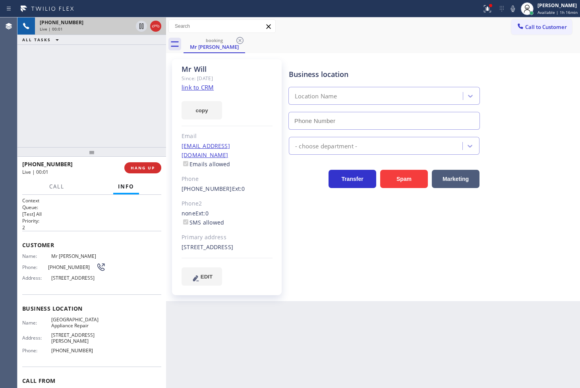
type input "[PHONE_NUMBER]"
click at [203, 87] on link "link to CRM" at bounding box center [197, 87] width 32 height 8
click at [508, 7] on icon at bounding box center [513, 9] width 10 height 10
click at [508, 10] on icon at bounding box center [513, 9] width 10 height 10
drag, startPoint x: 63, startPoint y: 215, endPoint x: 56, endPoint y: 100, distance: 114.9
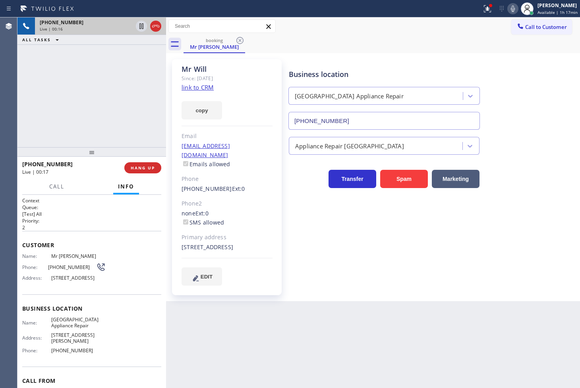
click at [63, 215] on p "[Test] All" at bounding box center [91, 214] width 139 height 7
click at [58, 92] on div "[PHONE_NUMBER] Live | 00:17 ALL TASKS ALL TASKS ACTIVE TASKS TASKS IN WRAP UP" at bounding box center [91, 82] width 148 height 130
click at [78, 198] on h1 "Context" at bounding box center [91, 200] width 139 height 7
click at [64, 187] on span "Call" at bounding box center [56, 186] width 15 height 7
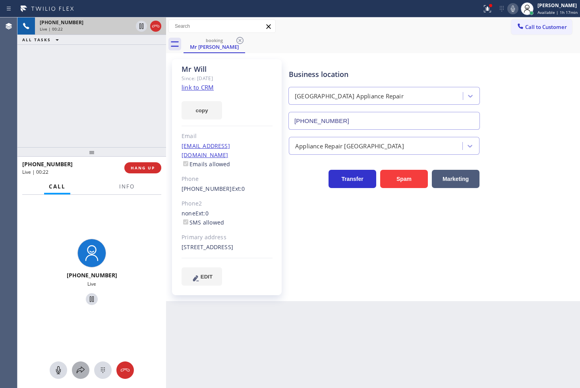
click at [80, 374] on icon at bounding box center [81, 371] width 10 height 10
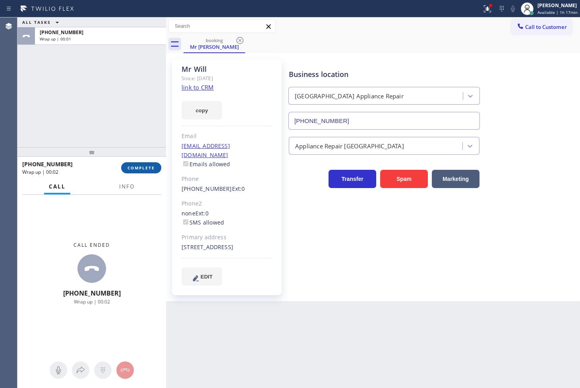
click at [152, 169] on span "COMPLETE" at bounding box center [140, 168] width 27 height 6
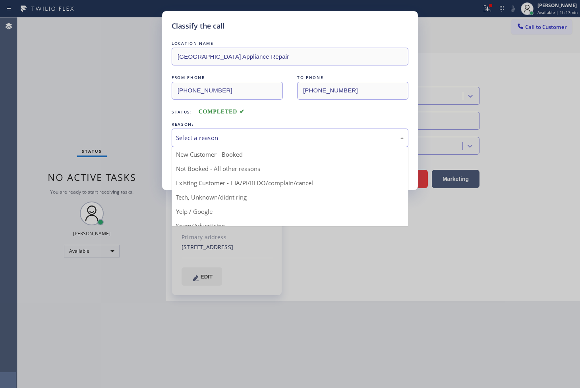
click at [198, 138] on div "Select a reason" at bounding box center [290, 137] width 228 height 9
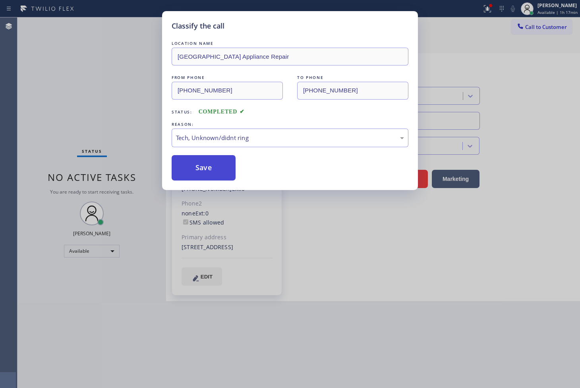
click at [211, 176] on button "Save" at bounding box center [203, 167] width 64 height 25
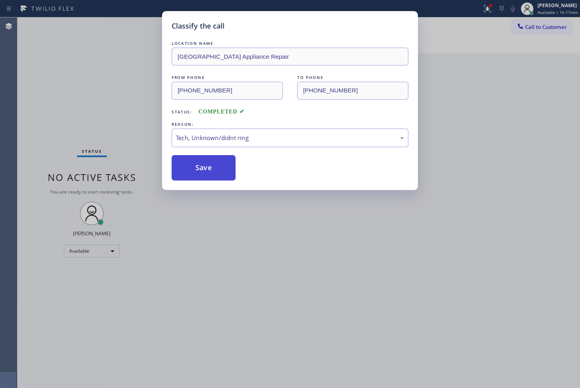
click at [212, 173] on button "Save" at bounding box center [203, 167] width 64 height 25
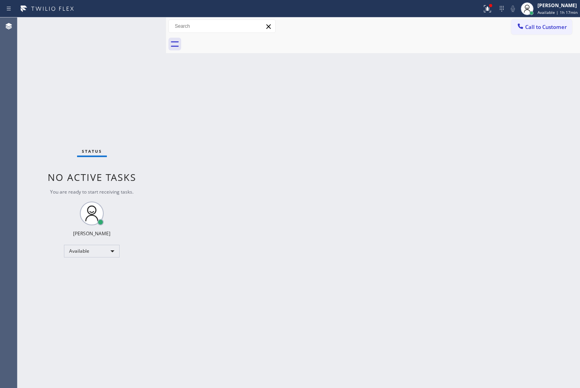
click at [144, 28] on div "Status No active tasks You are ready to start receiving tasks. [PERSON_NAME]" at bounding box center [91, 202] width 148 height 371
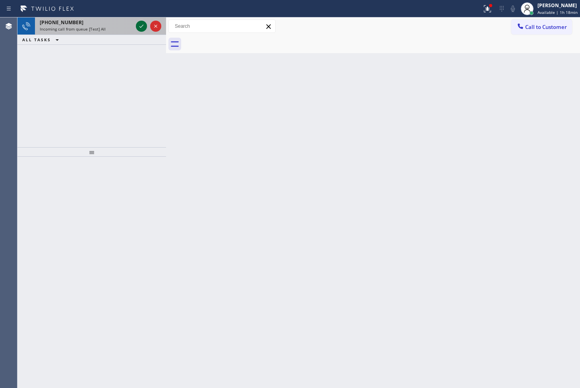
click at [137, 27] on icon at bounding box center [142, 26] width 10 height 10
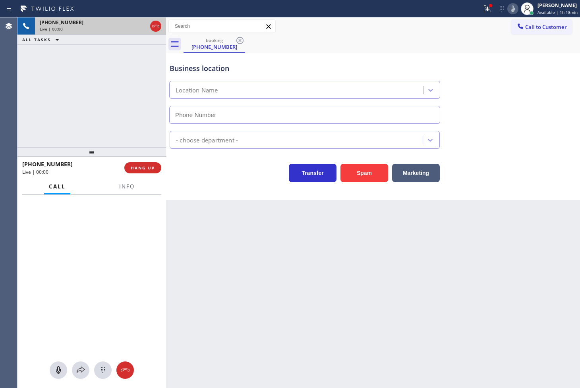
type input "[PHONE_NUMBER]"
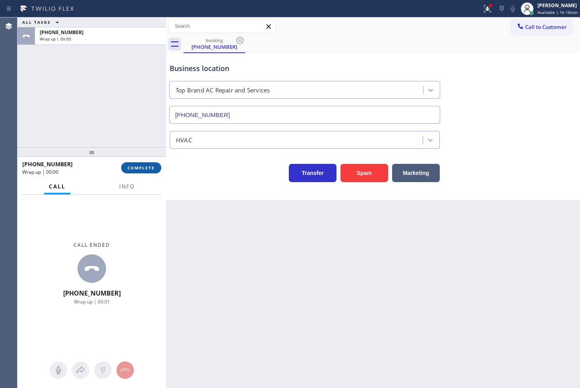
click at [136, 167] on span "COMPLETE" at bounding box center [140, 168] width 27 height 6
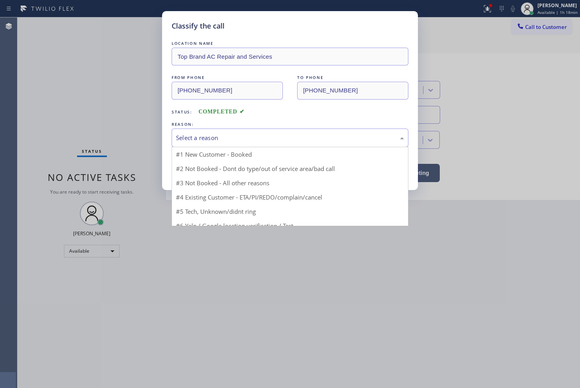
click at [225, 140] on div "Select a reason" at bounding box center [290, 137] width 228 height 9
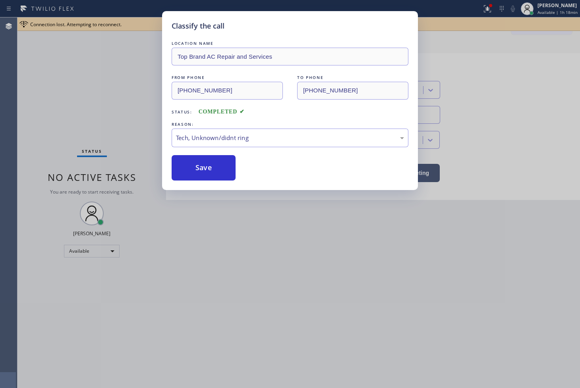
click at [205, 184] on div "Classify the call LOCATION NAME Top Brand AC Repair and Services FROM PHONE [PH…" at bounding box center [290, 100] width 256 height 179
click at [205, 169] on button "Save" at bounding box center [203, 167] width 64 height 25
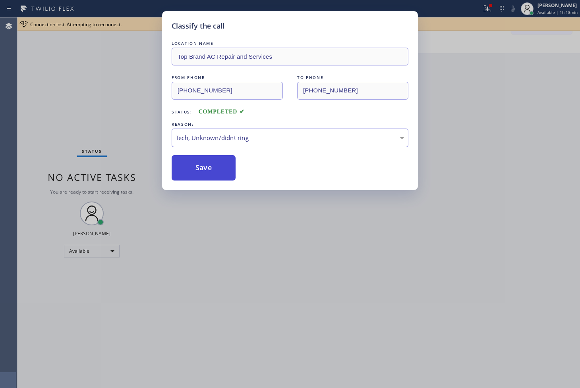
click at [205, 169] on button "Save" at bounding box center [203, 167] width 64 height 25
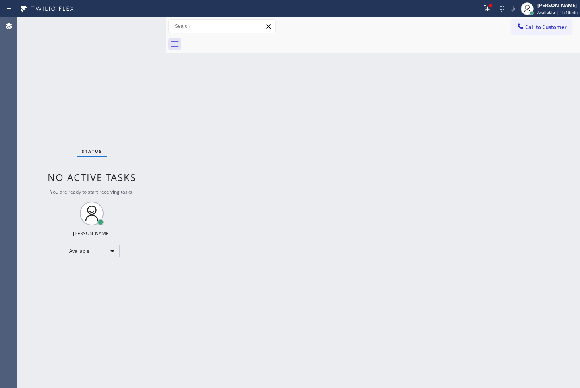
click at [133, 23] on div "Status No active tasks You are ready to start receiving tasks. [PERSON_NAME]" at bounding box center [91, 202] width 148 height 371
click at [482, 11] on icon at bounding box center [487, 9] width 10 height 10
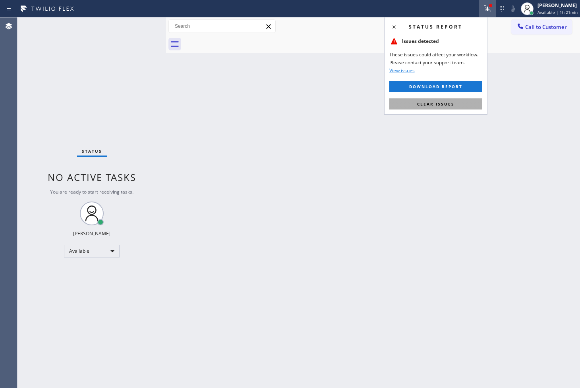
click at [447, 102] on span "Clear issues" at bounding box center [435, 104] width 37 height 6
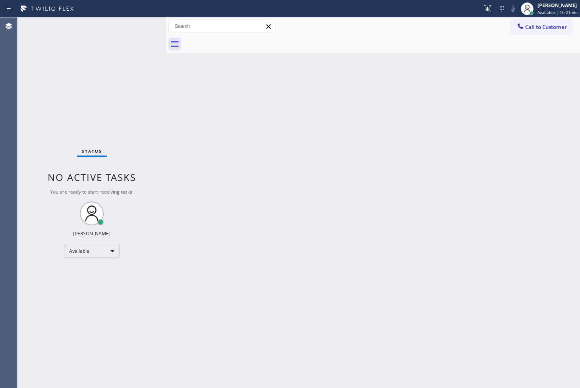
click at [132, 46] on div "Status No active tasks You are ready to start receiving tasks. [PERSON_NAME]" at bounding box center [91, 202] width 148 height 371
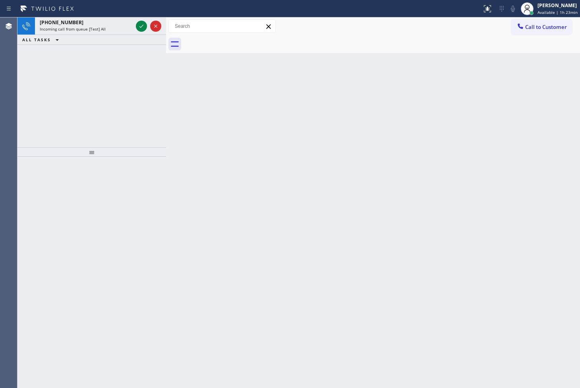
click at [90, 110] on div "[PHONE_NUMBER] Incoming call from queue [Test] All ALL TASKS ALL TASKS ACTIVE T…" at bounding box center [91, 82] width 148 height 130
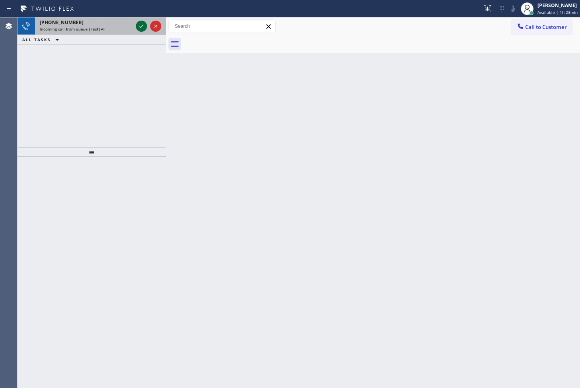
click at [142, 27] on icon at bounding box center [142, 26] width 10 height 10
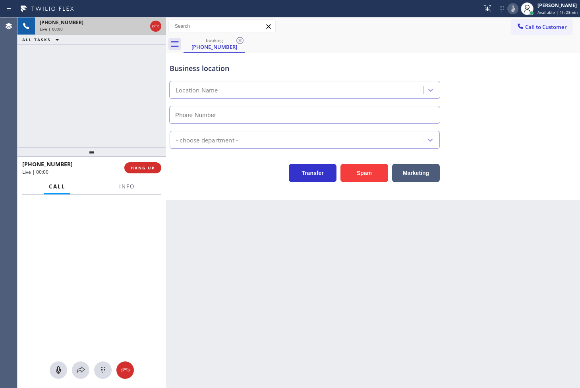
type input "[PHONE_NUMBER]"
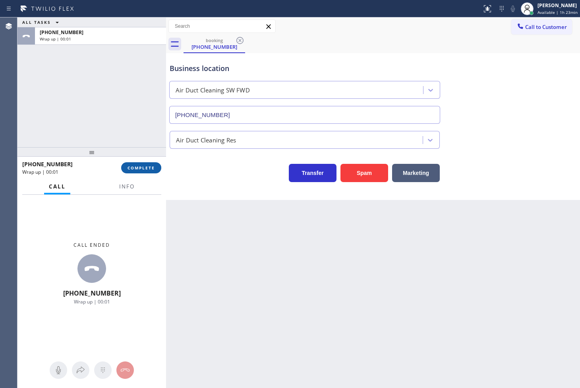
click at [139, 165] on span "COMPLETE" at bounding box center [140, 168] width 27 height 6
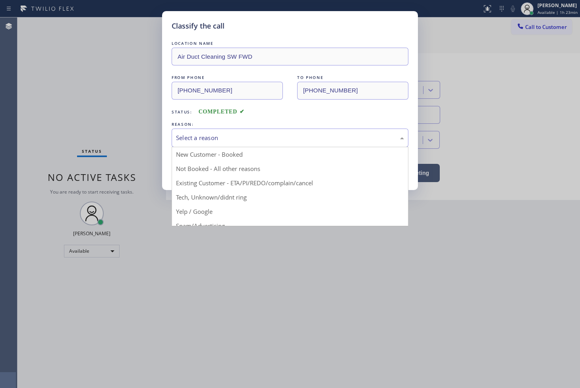
click at [232, 132] on div "Select a reason" at bounding box center [289, 138] width 237 height 19
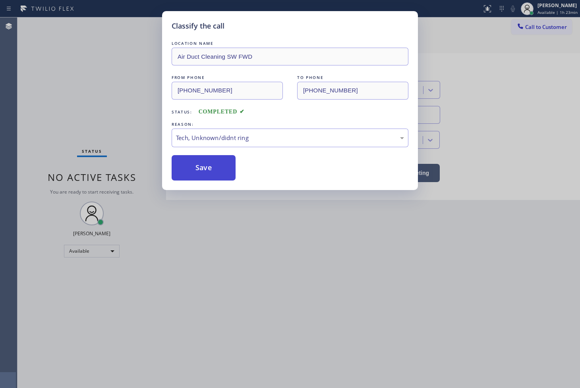
click at [210, 171] on button "Save" at bounding box center [203, 167] width 64 height 25
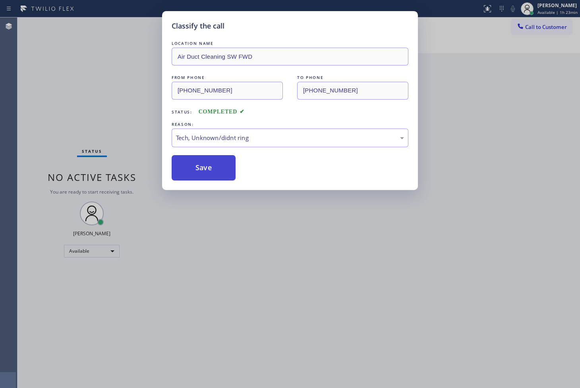
click at [210, 171] on button "Save" at bounding box center [203, 167] width 64 height 25
click at [211, 169] on button "Save" at bounding box center [203, 167] width 64 height 25
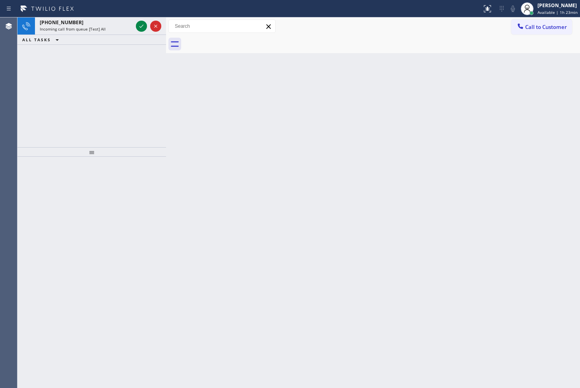
click at [40, 87] on div "[PHONE_NUMBER] Incoming call from queue [Test] All ALL TASKS ALL TASKS ACTIVE T…" at bounding box center [91, 82] width 148 height 130
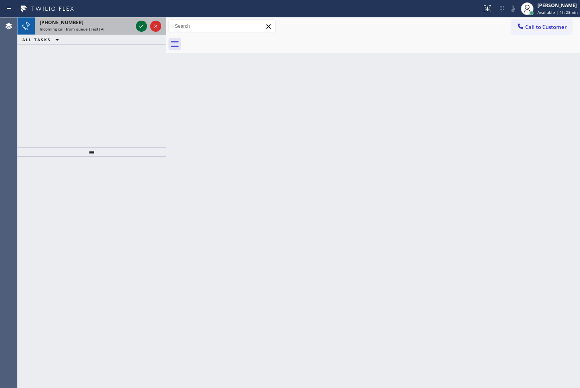
click at [140, 24] on icon at bounding box center [142, 26] width 10 height 10
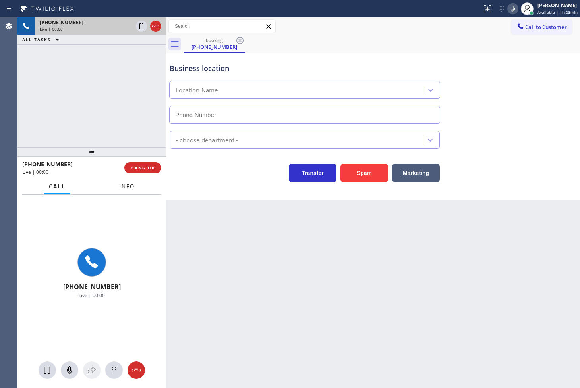
type input "[PHONE_NUMBER]"
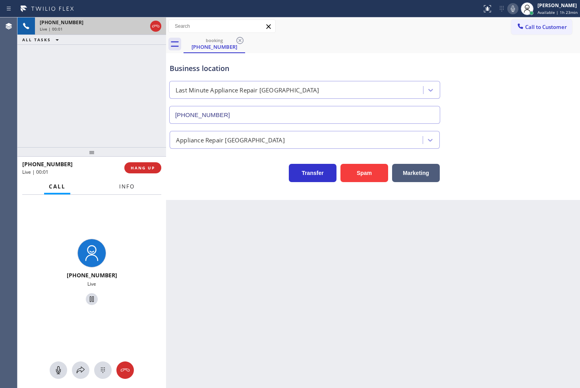
click at [128, 184] on span "Info" at bounding box center [126, 186] width 15 height 7
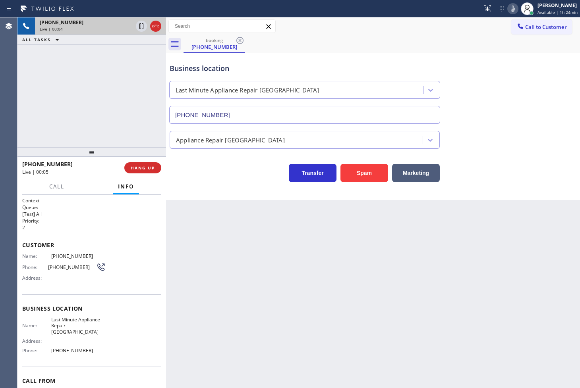
click at [526, 69] on div "Business location Last Minute Appliance Repair [GEOGRAPHIC_DATA] [PHONE_NUMBER]" at bounding box center [373, 88] width 410 height 72
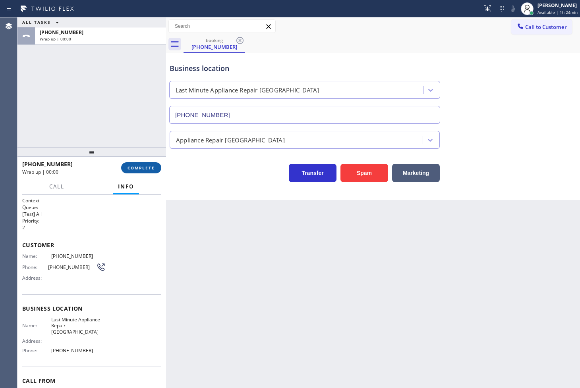
click at [148, 171] on button "COMPLETE" at bounding box center [141, 167] width 40 height 11
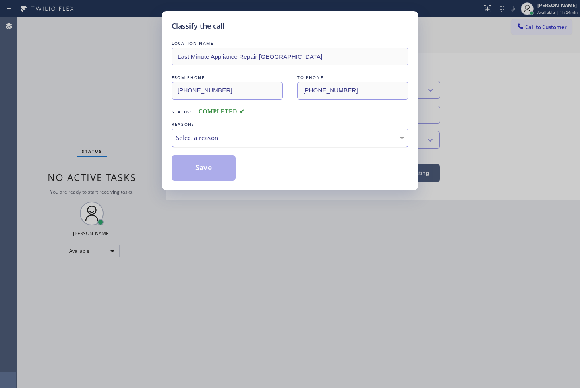
click at [176, 142] on div "Select a reason" at bounding box center [290, 137] width 228 height 9
click at [198, 162] on button "Save" at bounding box center [203, 167] width 64 height 25
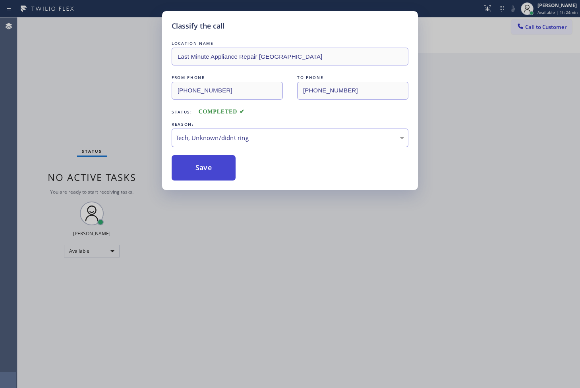
click at [198, 162] on button "Save" at bounding box center [203, 167] width 64 height 25
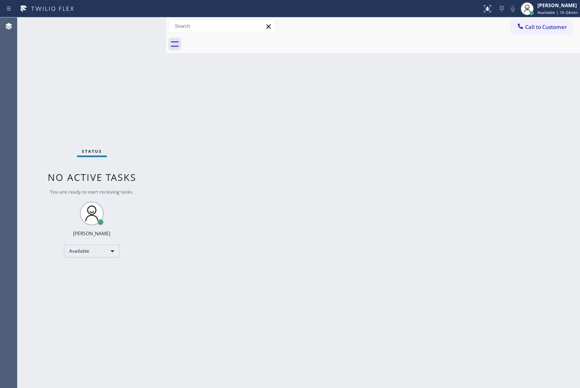
click at [56, 143] on div "Status No active tasks You are ready to start receiving tasks. [PERSON_NAME]" at bounding box center [91, 202] width 148 height 371
click at [52, 69] on div "Status No active tasks You are ready to start receiving tasks. [PERSON_NAME]" at bounding box center [91, 202] width 148 height 371
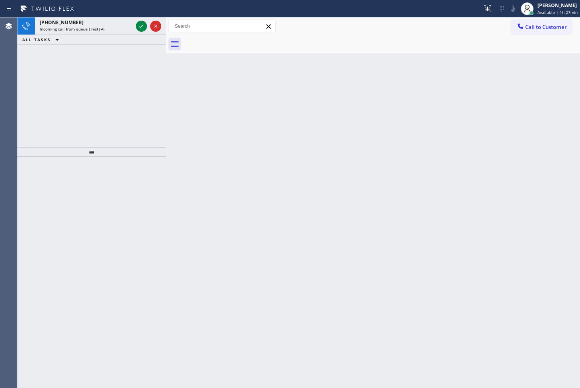
click at [35, 81] on div "[PHONE_NUMBER] Incoming call from queue [Test] All ALL TASKS ALL TASKS ACTIVE T…" at bounding box center [91, 82] width 148 height 130
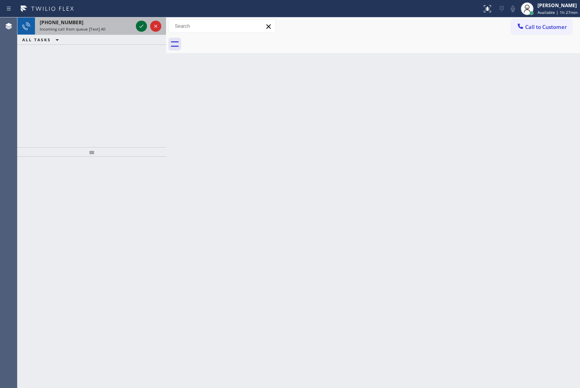
click at [142, 26] on icon at bounding box center [142, 26] width 10 height 10
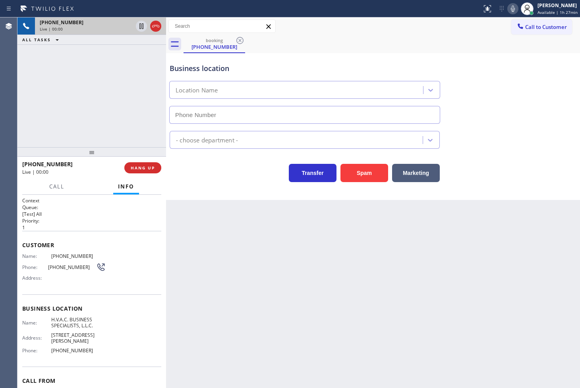
type input "[PHONE_NUMBER]"
click at [55, 189] on span "Call" at bounding box center [56, 186] width 15 height 7
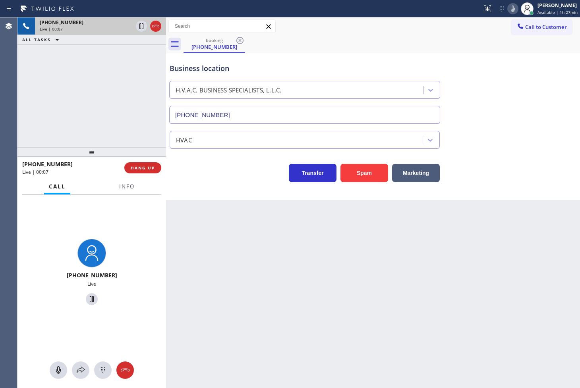
click at [508, 8] on icon at bounding box center [513, 9] width 10 height 10
click at [510, 8] on icon at bounding box center [512, 9] width 4 height 6
click at [508, 9] on icon at bounding box center [513, 9] width 10 height 10
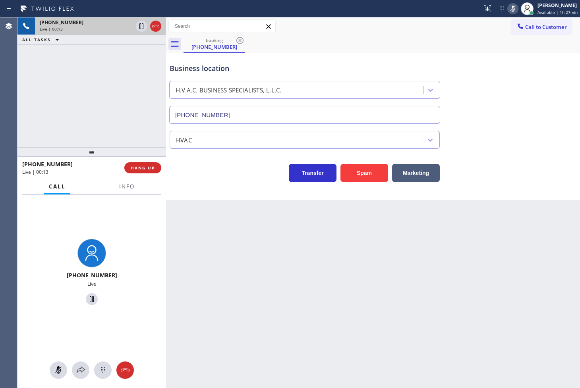
click at [508, 9] on icon at bounding box center [513, 9] width 10 height 10
click at [135, 166] on span "HANG UP" at bounding box center [143, 168] width 24 height 6
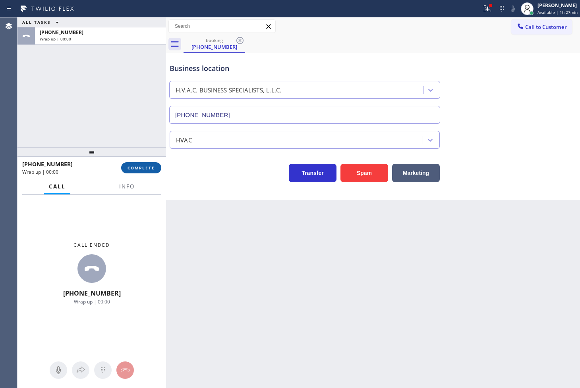
click at [135, 166] on span "COMPLETE" at bounding box center [140, 168] width 27 height 6
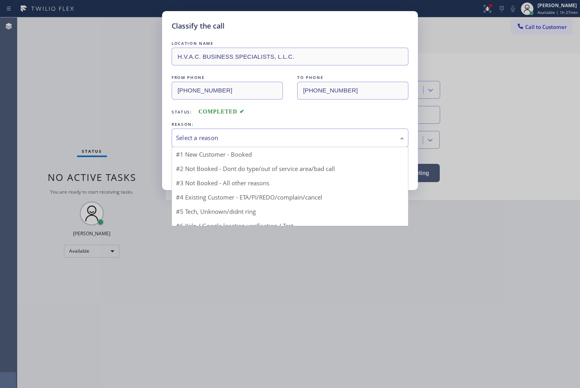
click at [193, 133] on div "Select a reason" at bounding box center [289, 138] width 237 height 19
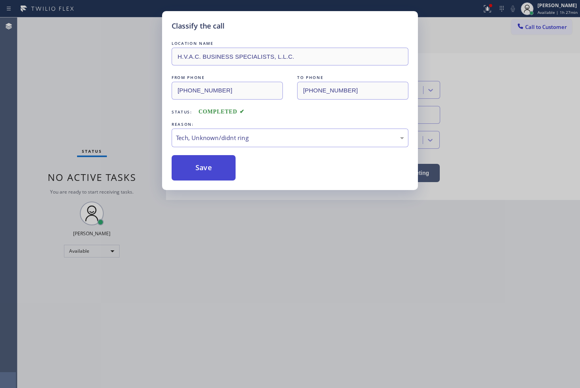
click at [209, 163] on button "Save" at bounding box center [203, 167] width 64 height 25
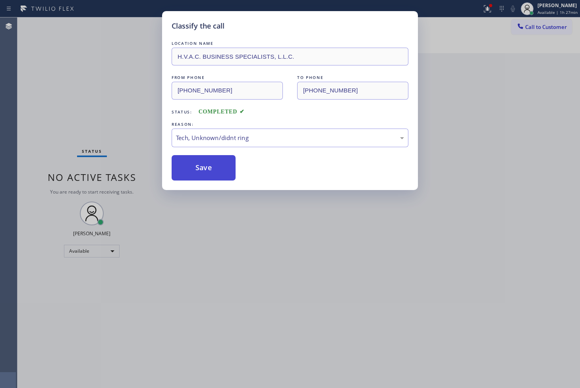
click at [209, 163] on button "Save" at bounding box center [203, 167] width 64 height 25
click at [210, 162] on button "Save" at bounding box center [203, 167] width 64 height 25
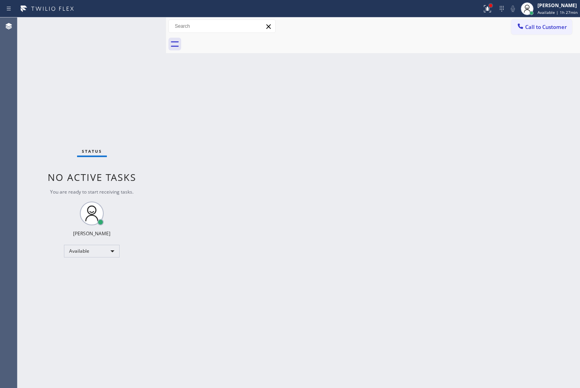
click at [488, 7] on div at bounding box center [490, 5] width 5 height 5
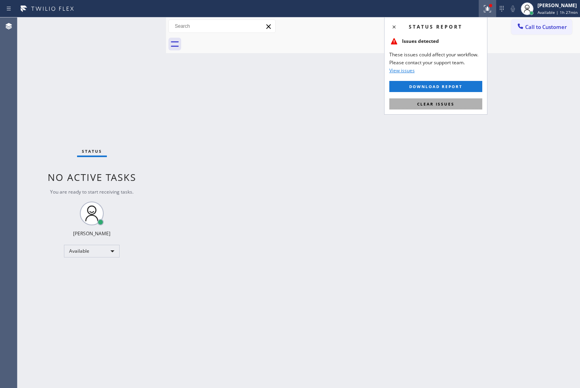
click at [460, 106] on button "Clear issues" at bounding box center [435, 103] width 93 height 11
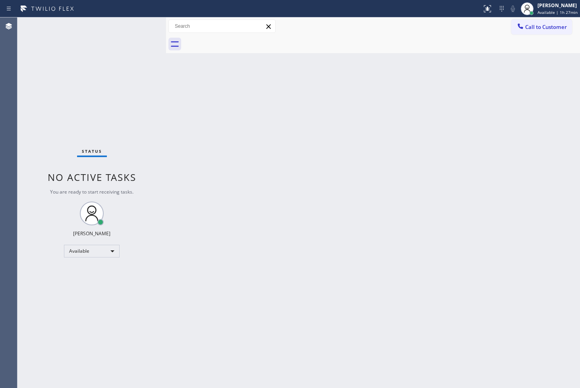
click at [166, 102] on div at bounding box center [166, 202] width 0 height 371
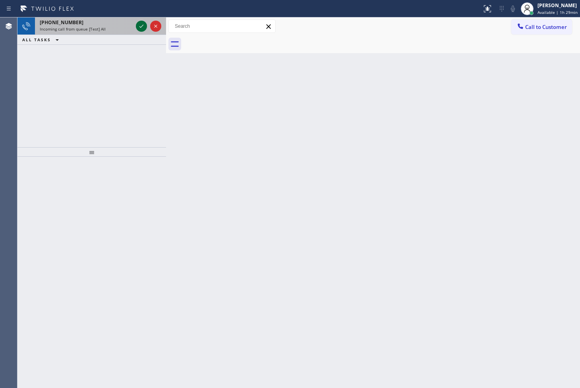
click at [142, 26] on icon at bounding box center [142, 26] width 10 height 10
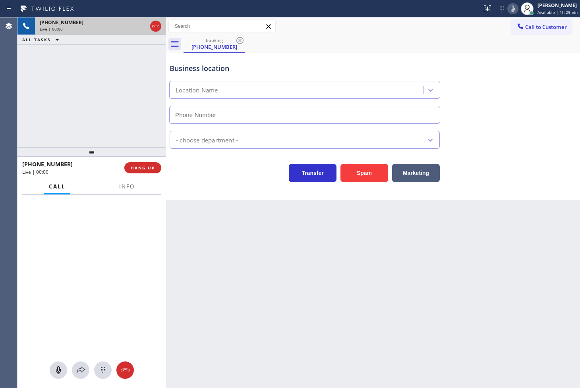
type input "[PHONE_NUMBER]"
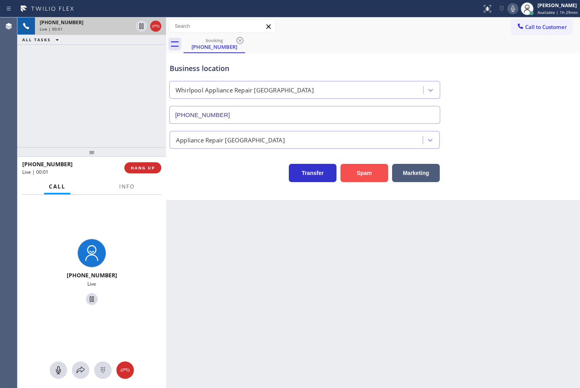
click at [347, 171] on button "Spam" at bounding box center [364, 173] width 48 height 18
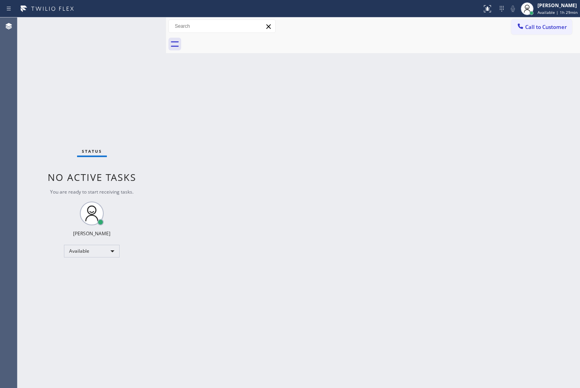
click at [147, 81] on div "Status No active tasks You are ready to start receiving tasks. [PERSON_NAME]" at bounding box center [91, 202] width 148 height 371
click at [140, 23] on div "Status No active tasks You are ready to start receiving tasks. [PERSON_NAME]" at bounding box center [91, 202] width 148 height 371
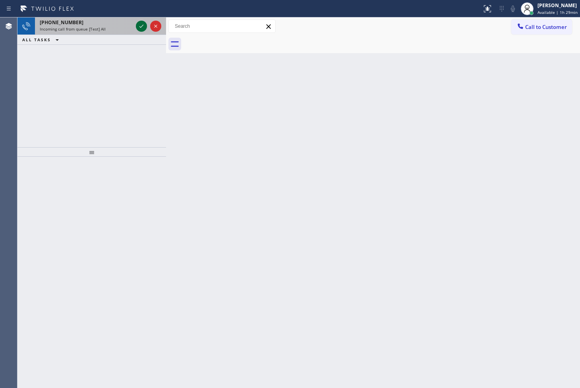
click at [138, 27] on icon at bounding box center [142, 26] width 10 height 10
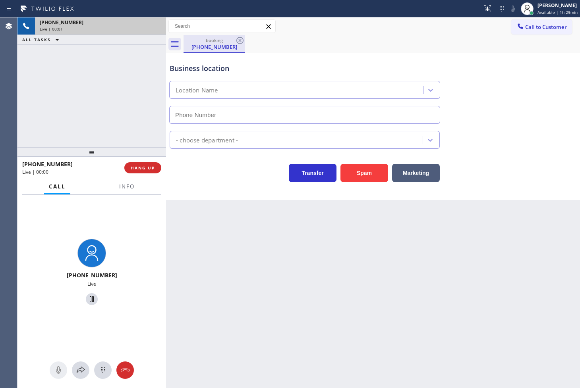
type input "[PHONE_NUMBER]"
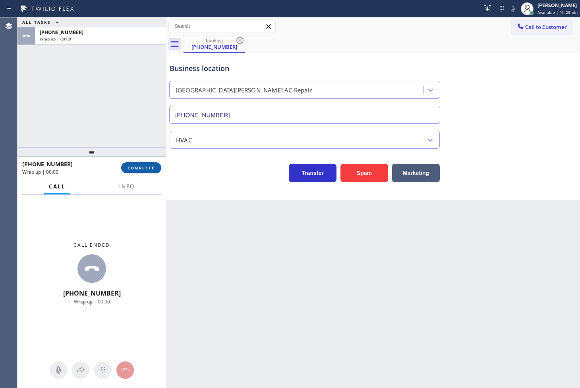
click at [135, 168] on span "COMPLETE" at bounding box center [140, 168] width 27 height 6
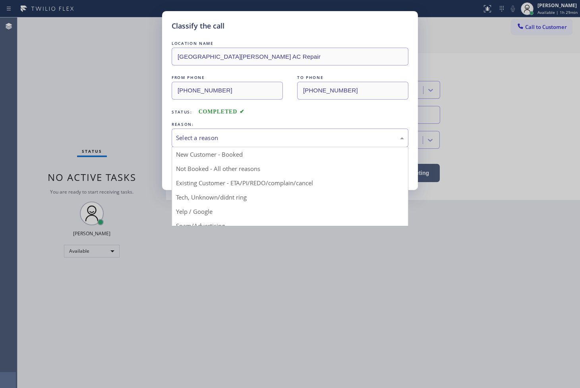
click at [180, 138] on div "Select a reason" at bounding box center [290, 137] width 228 height 9
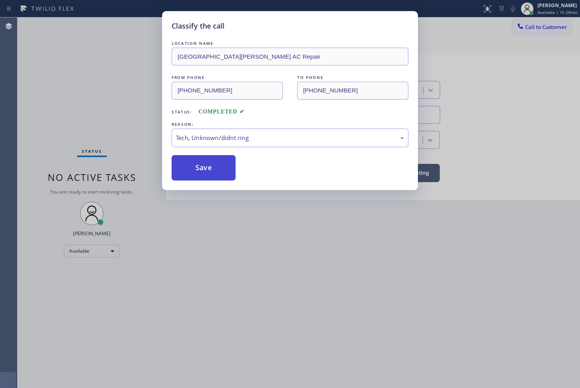
click at [205, 172] on button "Save" at bounding box center [203, 167] width 64 height 25
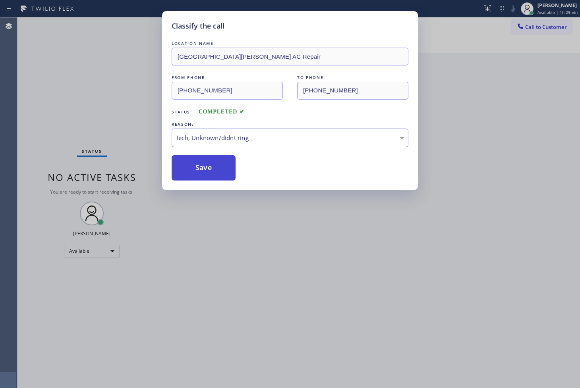
click at [205, 172] on button "Save" at bounding box center [203, 167] width 64 height 25
drag, startPoint x: 205, startPoint y: 171, endPoint x: 220, endPoint y: 161, distance: 18.0
click at [206, 171] on button "Save" at bounding box center [203, 167] width 64 height 25
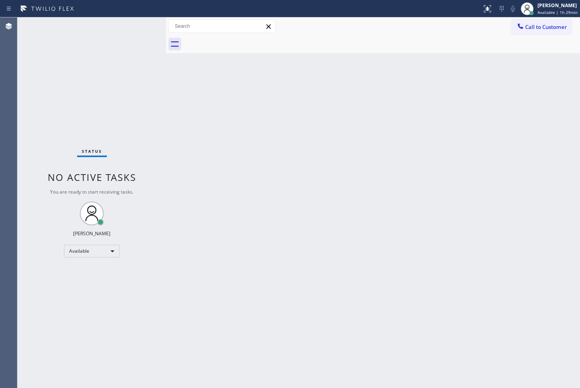
click at [135, 23] on div "Status No active tasks You are ready to start receiving tasks. [PERSON_NAME]" at bounding box center [91, 202] width 148 height 371
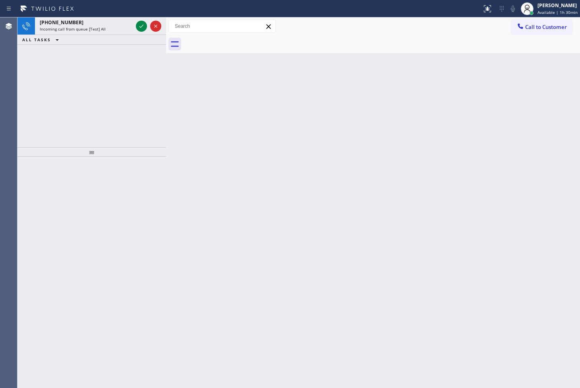
drag, startPoint x: 45, startPoint y: 94, endPoint x: 92, endPoint y: 58, distance: 59.0
click at [46, 93] on div "[PHONE_NUMBER] Incoming call from queue [Test] All ALL TASKS ALL TASKS ACTIVE T…" at bounding box center [91, 82] width 148 height 130
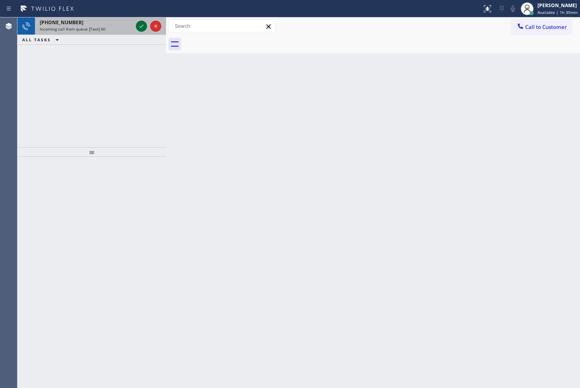
click at [141, 27] on icon at bounding box center [141, 26] width 4 height 3
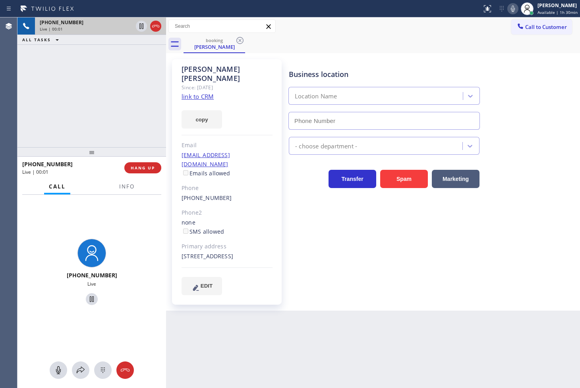
type input "[PHONE_NUMBER]"
click at [195, 92] on link "link to CRM" at bounding box center [197, 96] width 32 height 8
click at [110, 223] on div "[PHONE_NUMBER] Live" at bounding box center [91, 273] width 148 height 157
click at [120, 220] on div "[PHONE_NUMBER] Live" at bounding box center [91, 273] width 148 height 157
click at [106, 229] on div "[PHONE_NUMBER] Live" at bounding box center [91, 273] width 148 height 157
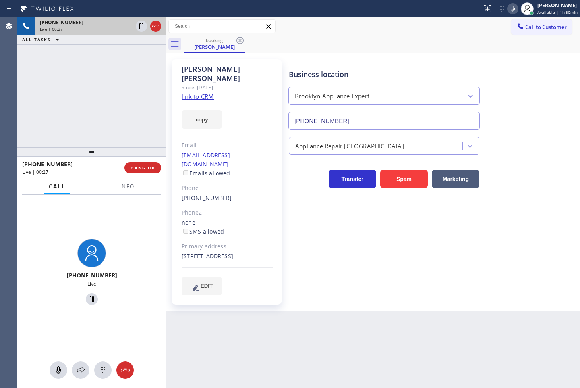
click at [148, 252] on div "[PHONE_NUMBER] Live" at bounding box center [91, 273] width 148 height 157
click at [146, 166] on span "HANG UP" at bounding box center [143, 168] width 24 height 6
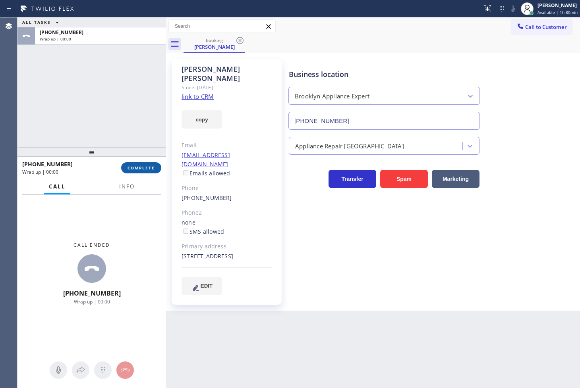
click at [146, 166] on span "COMPLETE" at bounding box center [140, 168] width 27 height 6
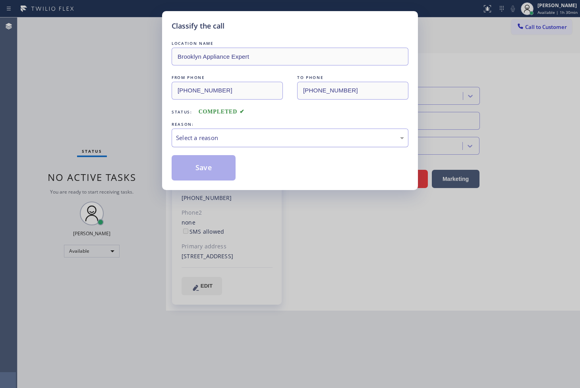
click at [226, 141] on div "Select a reason" at bounding box center [290, 137] width 228 height 9
click at [221, 171] on button "Save" at bounding box center [203, 167] width 64 height 25
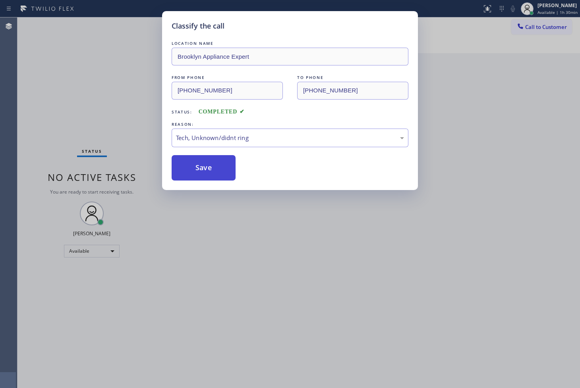
click at [221, 171] on button "Save" at bounding box center [203, 167] width 64 height 25
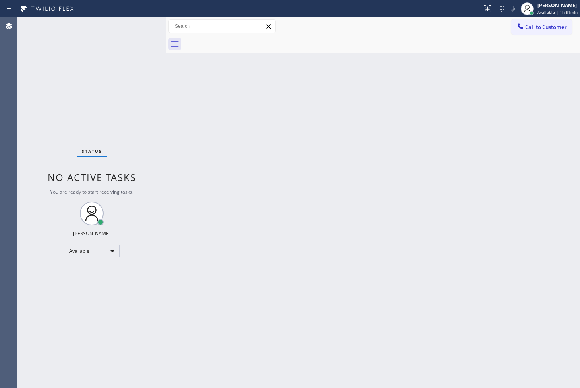
drag, startPoint x: 312, startPoint y: 356, endPoint x: 299, endPoint y: 387, distance: 34.3
click at [312, 362] on div "Back to Dashboard Change Sender ID Customers Technicians Select a contact Outbo…" at bounding box center [373, 202] width 414 height 371
click at [48, 76] on div "Status No active tasks You are ready to start receiving tasks. [PERSON_NAME]" at bounding box center [91, 202] width 148 height 371
drag, startPoint x: 138, startPoint y: 30, endPoint x: 135, endPoint y: 20, distance: 10.4
click at [139, 30] on div "Status No active tasks You are ready to start receiving tasks. [PERSON_NAME]" at bounding box center [91, 202] width 148 height 371
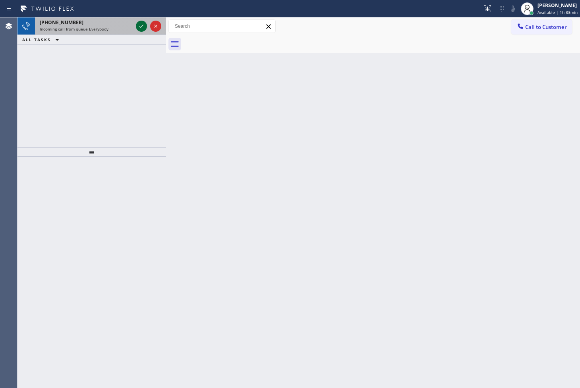
click at [139, 24] on icon at bounding box center [142, 26] width 10 height 10
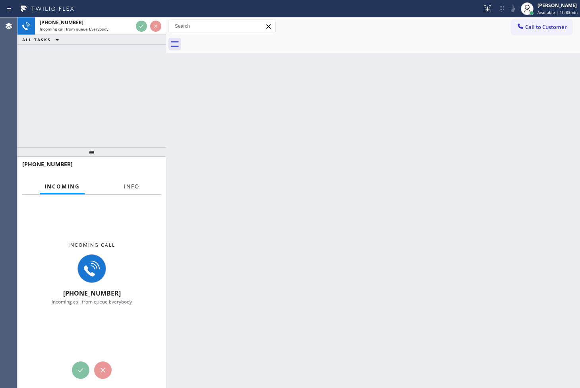
click at [134, 188] on span "Info" at bounding box center [131, 186] width 15 height 7
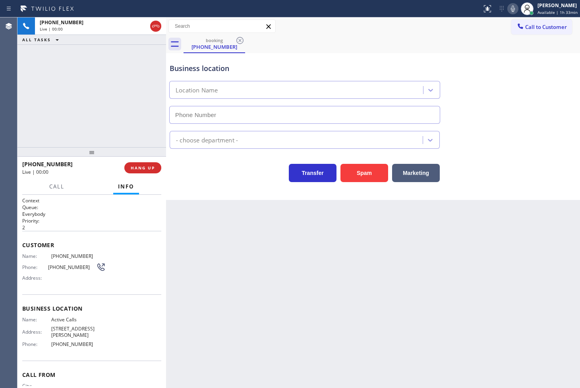
type input "[PHONE_NUMBER]"
click at [61, 187] on span "Call" at bounding box center [56, 186] width 15 height 7
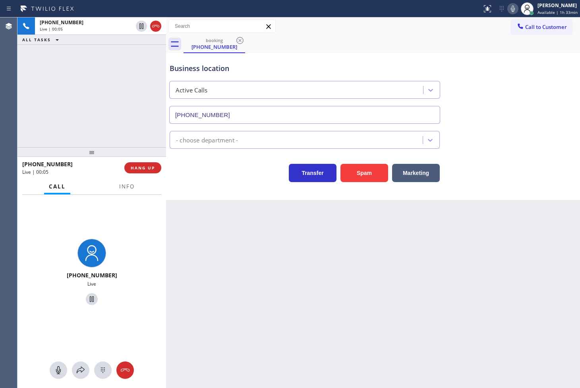
click at [508, 7] on icon at bounding box center [513, 9] width 10 height 10
click at [136, 164] on button "HANG UP" at bounding box center [142, 167] width 37 height 11
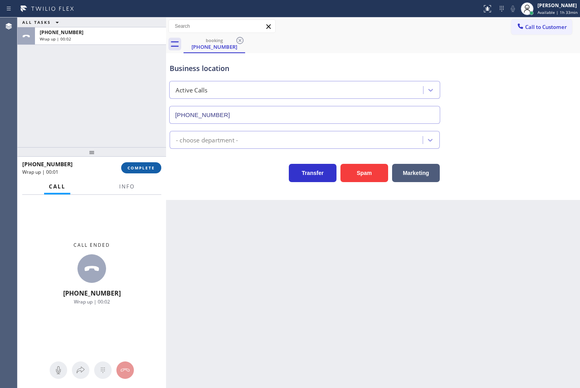
click at [136, 164] on button "COMPLETE" at bounding box center [141, 167] width 40 height 11
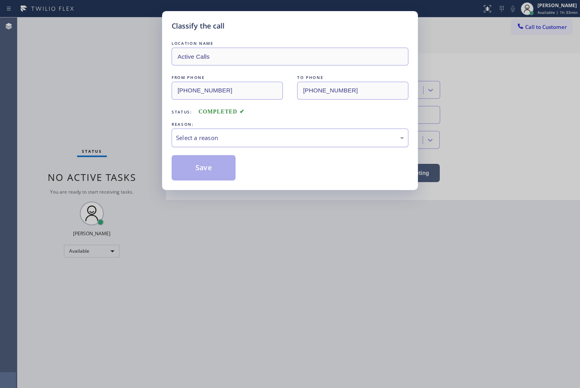
click at [200, 140] on div "Select a reason" at bounding box center [290, 137] width 228 height 9
click at [206, 174] on button "Save" at bounding box center [203, 167] width 64 height 25
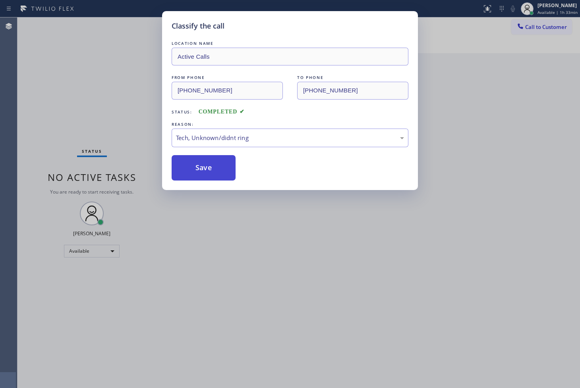
click at [206, 174] on button "Save" at bounding box center [203, 167] width 64 height 25
click at [206, 172] on button "Save" at bounding box center [203, 167] width 64 height 25
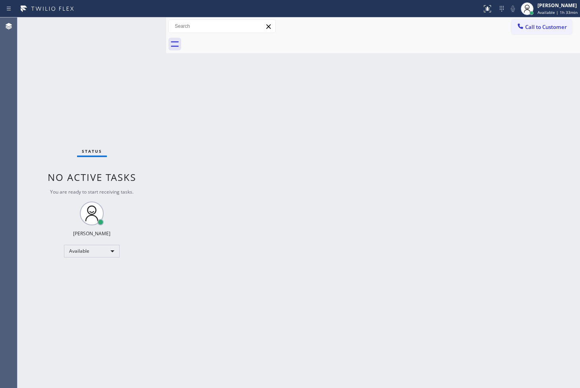
click at [254, 296] on div "Back to Dashboard Change Sender ID Customers Technicians Select a contact Outbo…" at bounding box center [373, 202] width 414 height 371
click at [89, 89] on div "Status No active tasks You are ready to start receiving tasks. [PERSON_NAME]" at bounding box center [91, 202] width 148 height 371
click at [141, 25] on div "Status No active tasks You are ready to start receiving tasks. [PERSON_NAME]" at bounding box center [91, 202] width 148 height 371
click at [113, 250] on div "Available" at bounding box center [92, 251] width 56 height 13
click at [89, 292] on li "Break" at bounding box center [91, 292] width 54 height 10
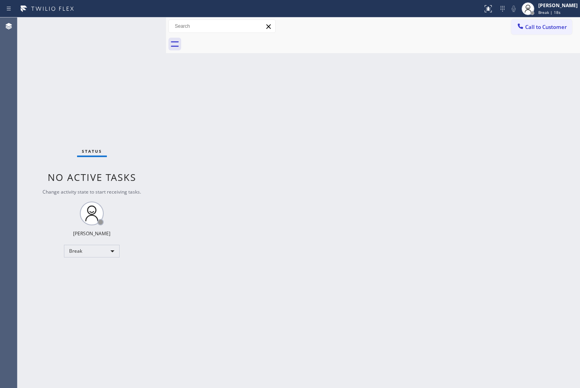
click at [72, 85] on div "Status No active tasks Change activity state to start receiving tasks. [PERSON_…" at bounding box center [91, 202] width 148 height 371
click at [143, 35] on div "Status No active tasks Change activity state to start receiving tasks. [PERSON_…" at bounding box center [91, 202] width 148 height 371
click at [158, 89] on div "Status No active tasks Change activity state to start receiving tasks. [PERSON_…" at bounding box center [91, 202] width 148 height 371
click at [135, 28] on div "Status No active tasks Change activity state to start receiving tasks. [PERSON_…" at bounding box center [91, 202] width 148 height 371
click at [413, 286] on div "Back to Dashboard Change Sender ID Customers Technicians Select a contact Outbo…" at bounding box center [373, 202] width 414 height 371
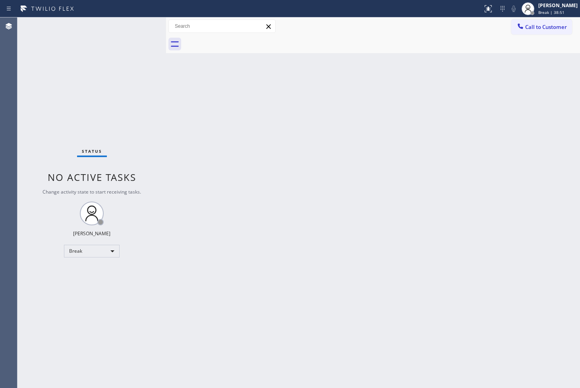
click at [129, 40] on div "Status No active tasks Change activity state to start receiving tasks. [PERSON_…" at bounding box center [91, 202] width 148 height 371
click at [85, 114] on div "Status No active tasks Change activity state to start receiving tasks. [PERSON_…" at bounding box center [91, 202] width 148 height 371
click at [244, 175] on div "Back to Dashboard Change Sender ID Customers Technicians Select a contact Outbo…" at bounding box center [373, 202] width 414 height 371
click at [68, 80] on div "Status No active tasks Change activity state to start receiving tasks. [PERSON_…" at bounding box center [91, 202] width 148 height 371
click at [116, 252] on div "Break" at bounding box center [92, 251] width 56 height 13
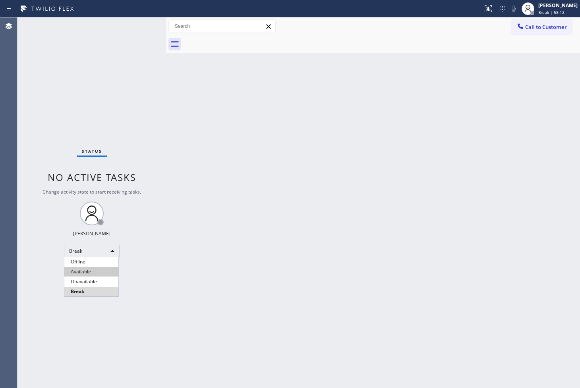
click at [88, 268] on li "Available" at bounding box center [91, 272] width 54 height 10
click at [200, 126] on div "Back to Dashboard Change Sender ID Customers Technicians Select a contact Outbo…" at bounding box center [373, 202] width 414 height 371
click at [140, 26] on div "Status No active tasks You are ready to start receiving tasks. [PERSON_NAME]" at bounding box center [91, 202] width 148 height 371
click at [60, 106] on div "Status No active tasks You are ready to start receiving tasks. [PERSON_NAME]" at bounding box center [91, 202] width 148 height 371
click at [134, 24] on div "Status No active tasks You are ready to start receiving tasks. [PERSON_NAME]" at bounding box center [91, 202] width 148 height 371
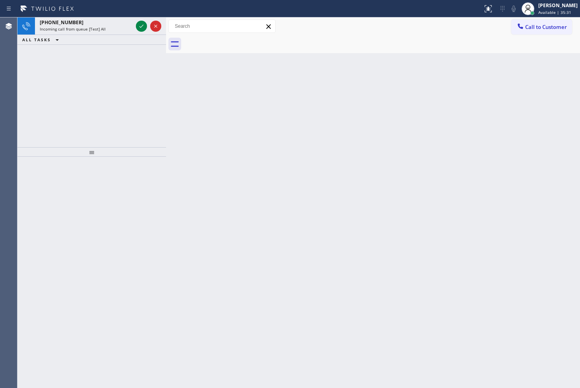
click at [134, 24] on div at bounding box center [148, 25] width 29 height 17
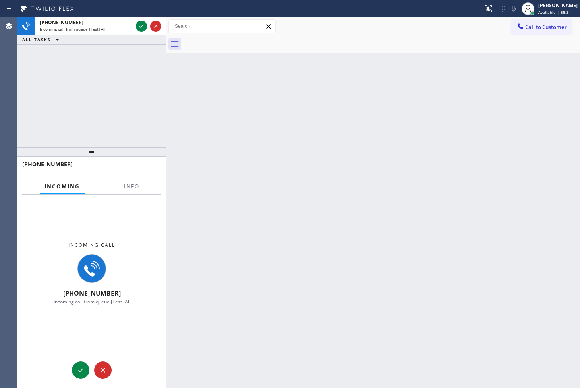
click at [134, 24] on div at bounding box center [148, 25] width 29 height 17
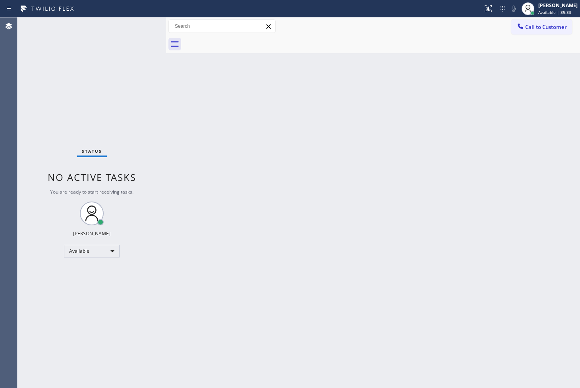
click at [139, 23] on div "Status No active tasks You are ready to start receiving tasks. [PERSON_NAME]" at bounding box center [91, 202] width 148 height 371
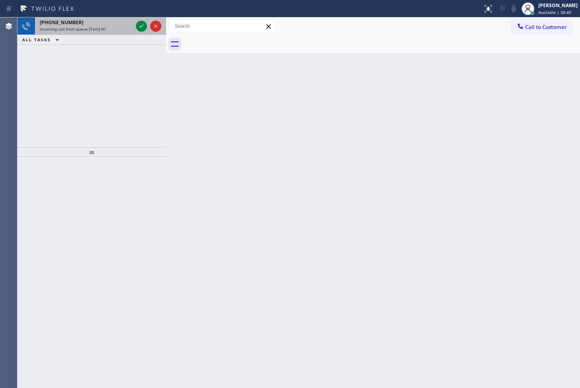
click at [143, 19] on div at bounding box center [148, 25] width 29 height 17
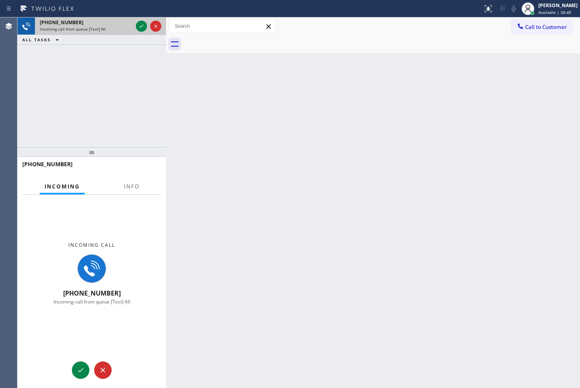
click at [143, 19] on div at bounding box center [148, 25] width 29 height 17
drag, startPoint x: 143, startPoint y: 19, endPoint x: 141, endPoint y: 25, distance: 7.3
click at [143, 19] on div at bounding box center [148, 25] width 29 height 17
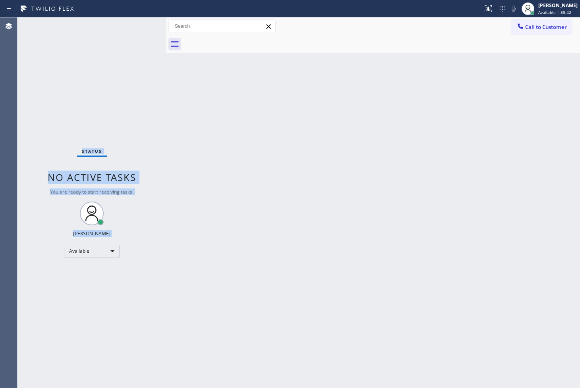
click at [141, 25] on div "Status No active tasks You are ready to start receiving tasks. [PERSON_NAME]" at bounding box center [91, 202] width 148 height 371
click at [140, 26] on div "Status No active tasks You are ready to start receiving tasks. [PERSON_NAME]" at bounding box center [91, 202] width 148 height 371
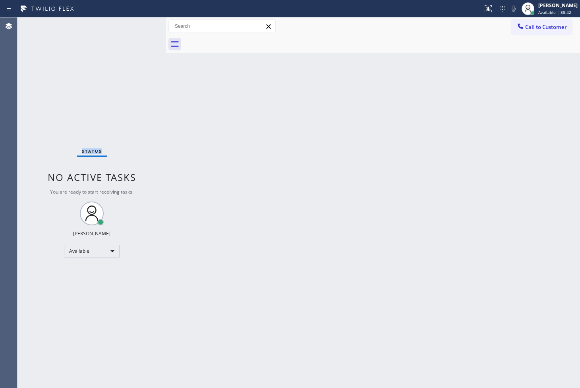
click at [140, 26] on div "Status No active tasks You are ready to start receiving tasks. [PERSON_NAME]" at bounding box center [91, 202] width 148 height 371
click at [140, 27] on div "Status No active tasks You are ready to start receiving tasks. [PERSON_NAME]" at bounding box center [91, 202] width 148 height 371
click at [134, 133] on div "Status No active tasks You are ready to start receiving tasks. [PERSON_NAME]" at bounding box center [91, 202] width 148 height 371
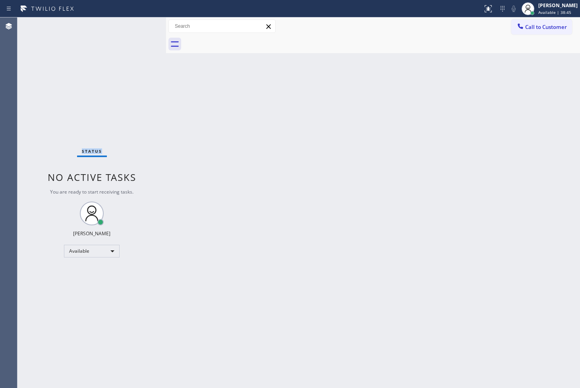
click at [134, 133] on div "Status No active tasks You are ready to start receiving tasks. [PERSON_NAME]" at bounding box center [91, 202] width 148 height 371
click at [102, 120] on div "Status No active tasks You are ready to start receiving tasks. [PERSON_NAME]" at bounding box center [91, 202] width 148 height 371
click at [142, 24] on div "Status No active tasks You are ready to start receiving tasks. [PERSON_NAME]" at bounding box center [91, 202] width 148 height 371
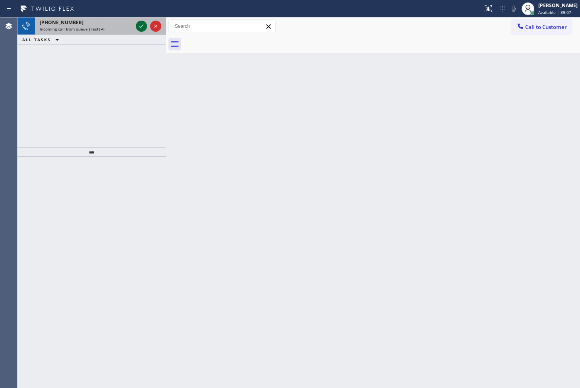
click at [142, 23] on icon at bounding box center [142, 26] width 10 height 10
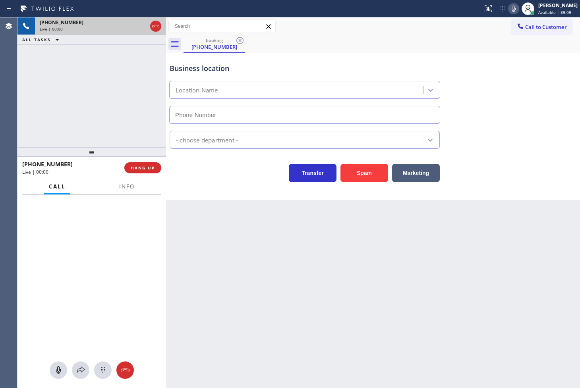
type input "[PHONE_NUMBER]"
click at [131, 187] on span "Info" at bounding box center [126, 186] width 15 height 7
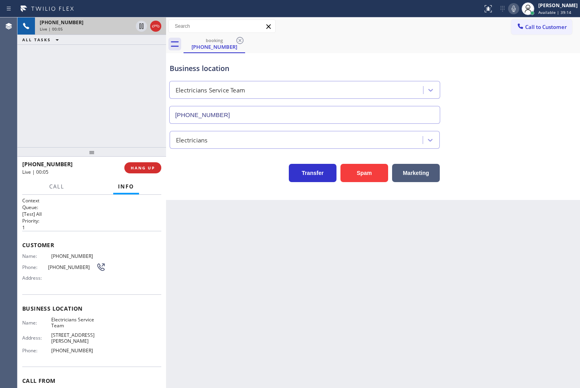
click at [214, 181] on div "Transfer Spam Marketing" at bounding box center [304, 171] width 273 height 22
click at [511, 8] on icon at bounding box center [513, 9] width 4 height 6
click at [417, 175] on button "Marketing" at bounding box center [416, 173] width 48 height 18
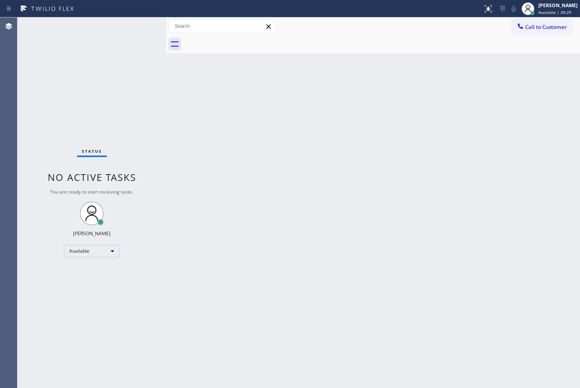
drag, startPoint x: 145, startPoint y: 96, endPoint x: 146, endPoint y: 82, distance: 14.7
click at [145, 96] on div "Status No active tasks You are ready to start receiving tasks. [PERSON_NAME]" at bounding box center [91, 202] width 148 height 371
drag, startPoint x: 164, startPoint y: 51, endPoint x: 176, endPoint y: 52, distance: 12.8
click at [177, 52] on div at bounding box center [177, 202] width 0 height 371
click at [147, 25] on div "Status No active tasks You are ready to start receiving tasks. [PERSON_NAME]" at bounding box center [97, 202] width 161 height 371
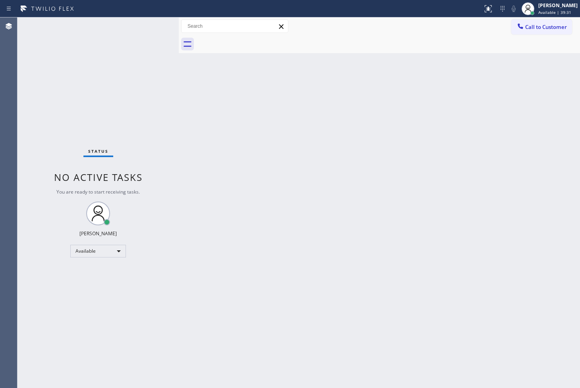
click at [159, 22] on div "Status No active tasks You are ready to start receiving tasks. [PERSON_NAME]" at bounding box center [97, 202] width 161 height 371
click at [156, 27] on div "Status No active tasks You are ready to start receiving tasks. [PERSON_NAME]" at bounding box center [97, 202] width 161 height 371
click at [264, 284] on div "Back to Dashboard Change Sender ID Customers Technicians Select a contact Outbo…" at bounding box center [379, 202] width 401 height 371
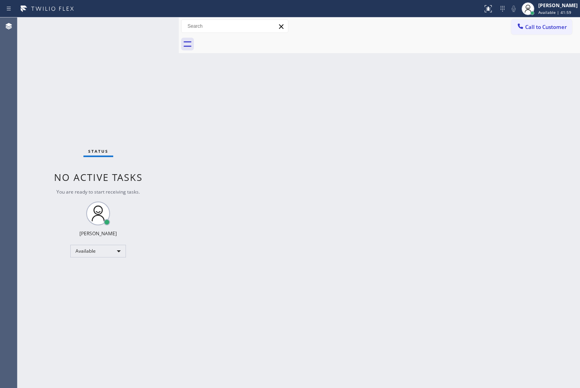
click at [138, 96] on div "Status No active tasks You are ready to start receiving tasks. [PERSON_NAME]" at bounding box center [97, 202] width 161 height 371
click at [300, 280] on div "Back to Dashboard Change Sender ID Customers Technicians Select a contact Outbo…" at bounding box center [379, 202] width 401 height 371
